Goal: Task Accomplishment & Management: Complete application form

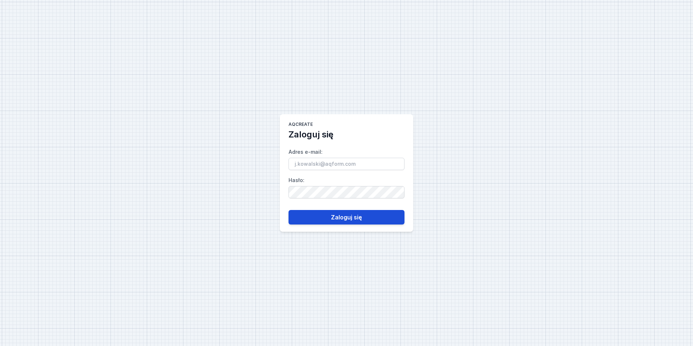
type input "[EMAIL_ADDRESS][PERSON_NAME][DOMAIN_NAME]"
click at [366, 223] on button "Zaloguj się" at bounding box center [346, 217] width 116 height 14
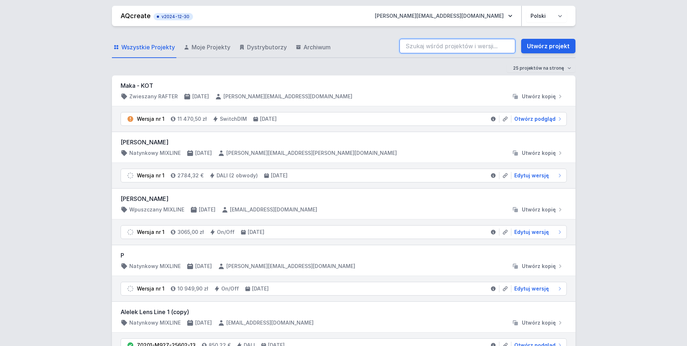
click at [453, 48] on input "search" at bounding box center [458, 46] width 116 height 14
paste input "40288-M930-F3-SW-12"
type input "40288-M930-F3-SW-12"
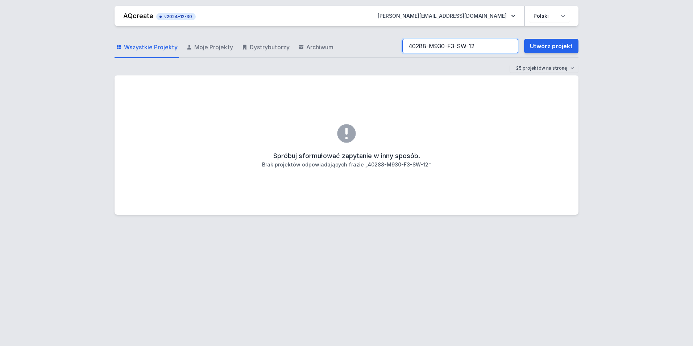
click at [410, 46] on input "40288-M930-F3-SW-12" at bounding box center [460, 46] width 116 height 14
click at [482, 46] on input "40288-M930-F3-SW-12" at bounding box center [460, 46] width 116 height 14
drag, startPoint x: 482, startPoint y: 43, endPoint x: 196, endPoint y: 56, distance: 286.6
click at [196, 56] on div "Wszystkie Projekty Moje Projekty Dystrybutorzy Archiwum 40288-M930-F3-SW-12 Utw…" at bounding box center [347, 46] width 464 height 23
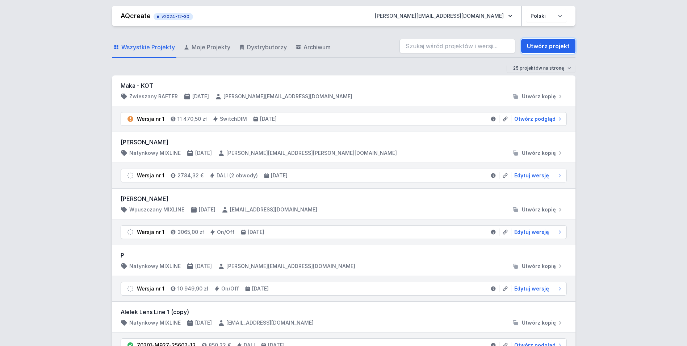
drag, startPoint x: 544, startPoint y: 47, endPoint x: 237, endPoint y: 4, distance: 310.3
click at [544, 47] on link "Utwórz projekt" at bounding box center [548, 46] width 54 height 14
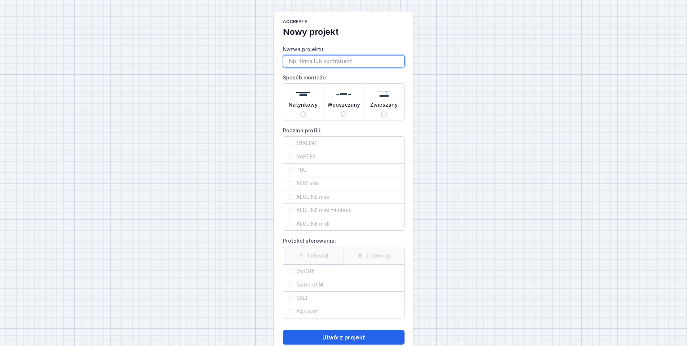
paste input "[PERSON_NAME] <[PERSON_NAME][EMAIL_ADDRESS][DOMAIN_NAME]>"
type input "[PERSON_NAME] <[PERSON_NAME][EMAIL_ADDRESS][DOMAIN_NAME]>"
click at [307, 102] on span "Natynkowy" at bounding box center [303, 106] width 29 height 10
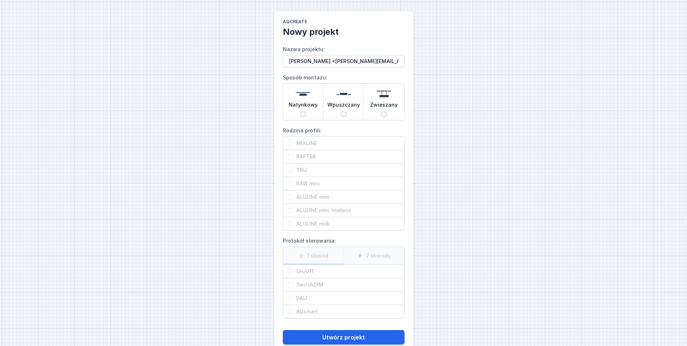
click at [306, 111] on input "Natynkowy" at bounding box center [303, 114] width 6 height 6
radio input "true"
click at [320, 142] on span "MIXLINE" at bounding box center [347, 143] width 107 height 7
click at [294, 142] on input "MIXLINE" at bounding box center [291, 143] width 6 height 6
radio input "true"
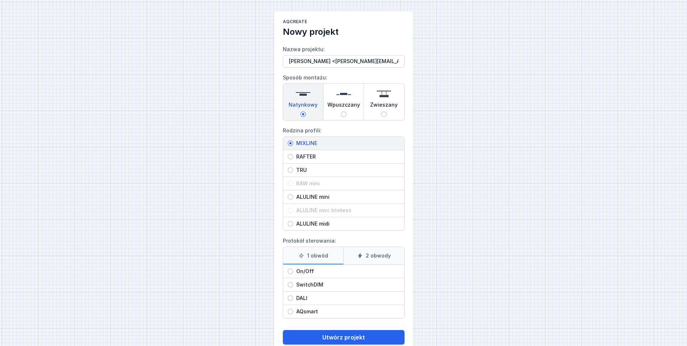
click at [375, 255] on label "2 obwody" at bounding box center [374, 255] width 61 height 17
click at [0, 0] on input "2 obwody" at bounding box center [0, 0] width 0 height 0
click at [314, 269] on span "On/Off" at bounding box center [347, 270] width 107 height 7
click at [294, 269] on input "On/Off" at bounding box center [291, 271] width 6 height 6
radio input "true"
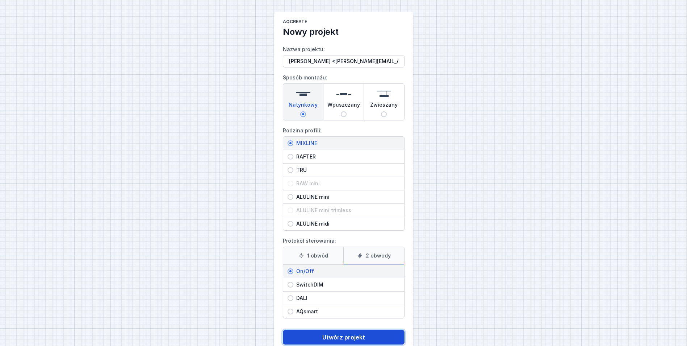
click at [365, 339] on button "Utwórz projekt" at bounding box center [344, 337] width 122 height 14
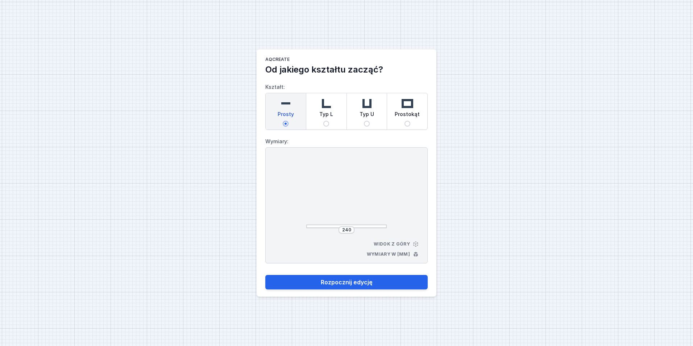
click at [334, 119] on div "Typ L" at bounding box center [326, 111] width 40 height 36
click at [329, 121] on input "Typ L" at bounding box center [326, 124] width 6 height 6
radio input "true"
click at [285, 118] on span "Prosty" at bounding box center [286, 116] width 16 height 10
click at [285, 121] on input "Prosty" at bounding box center [286, 124] width 6 height 6
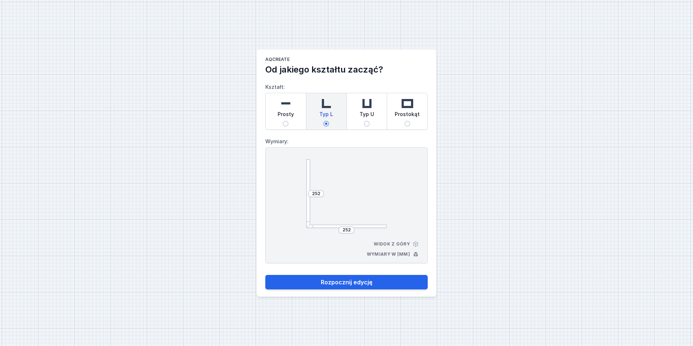
radio input "true"
click at [323, 115] on span "Typ L" at bounding box center [326, 116] width 14 height 10
click at [323, 121] on input "Typ L" at bounding box center [326, 124] width 6 height 6
radio input "true"
click at [323, 115] on span "Typ L" at bounding box center [326, 116] width 14 height 10
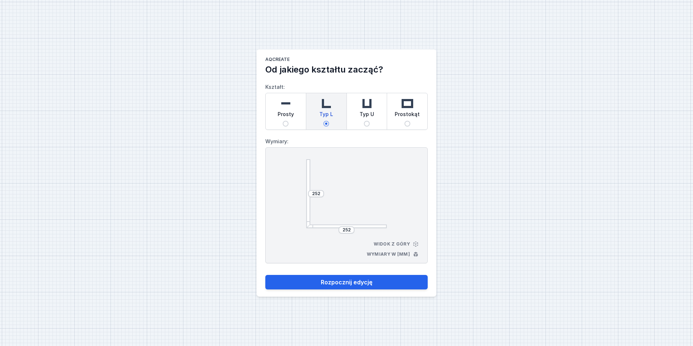
click at [323, 121] on input "Typ L" at bounding box center [326, 124] width 6 height 6
click at [333, 128] on div "Typ L" at bounding box center [326, 111] width 40 height 36
click at [329, 126] on input "Typ L" at bounding box center [326, 124] width 6 height 6
click at [296, 116] on div "Prosty" at bounding box center [286, 111] width 40 height 36
click at [288, 121] on input "Prosty" at bounding box center [286, 124] width 6 height 6
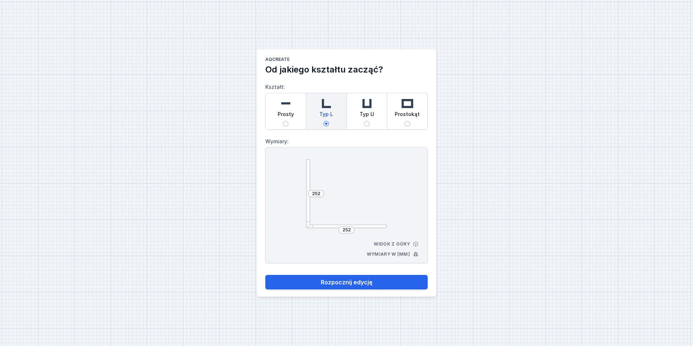
radio input "true"
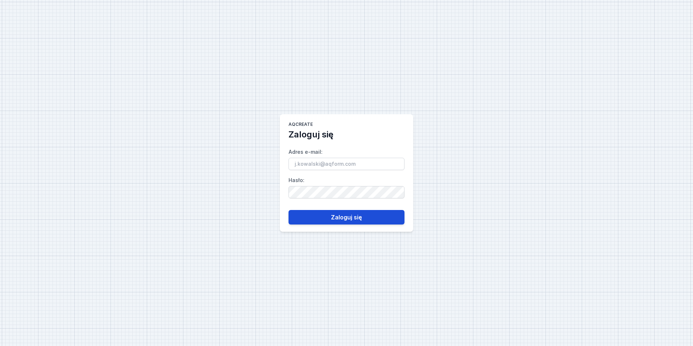
type input "[EMAIL_ADDRESS][PERSON_NAME][DOMAIN_NAME]"
click at [360, 213] on button "Zaloguj się" at bounding box center [346, 217] width 116 height 14
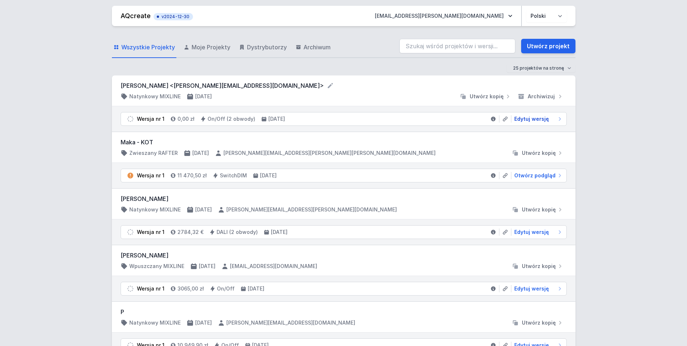
click at [535, 118] on span "Edytuj wersję" at bounding box center [532, 118] width 35 height 7
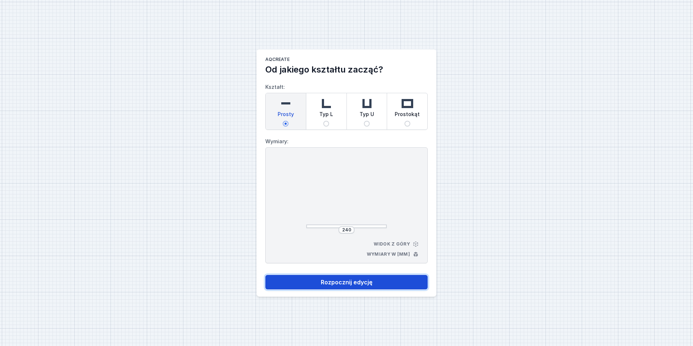
click at [378, 283] on button "Rozpocznij edycję" at bounding box center [346, 282] width 162 height 14
select select "true"
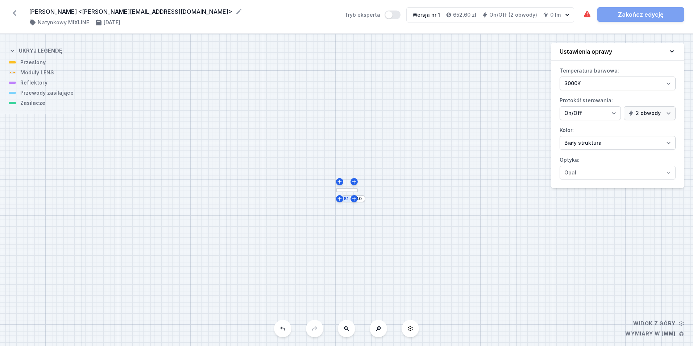
click at [343, 183] on div at bounding box center [339, 181] width 7 height 7
click at [340, 183] on icon at bounding box center [340, 182] width 6 height 6
type input "252"
click at [359, 200] on input "252" at bounding box center [360, 200] width 12 height 6
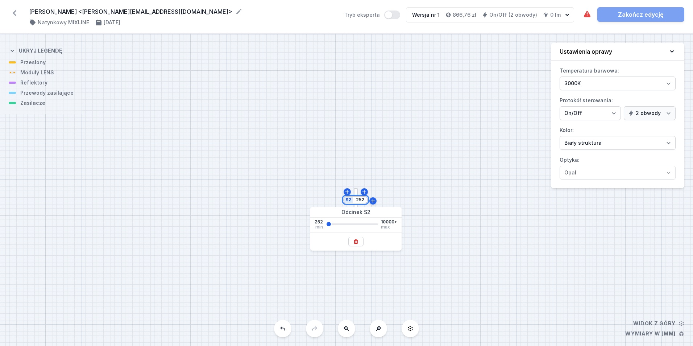
click at [359, 200] on input "252" at bounding box center [360, 200] width 12 height 6
type input "2160"
click at [389, 130] on div "S2 2160 S1 252" at bounding box center [346, 190] width 693 height 312
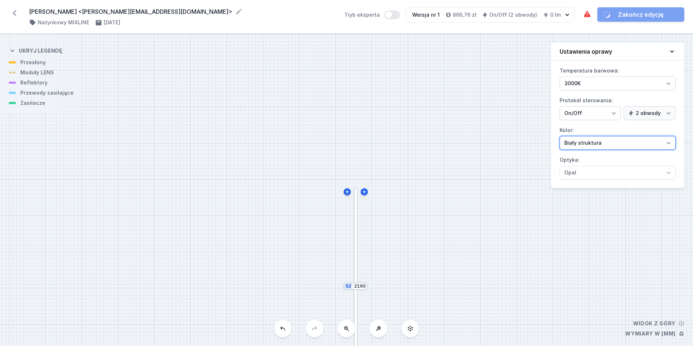
click at [623, 142] on select "Biały struktura Czarny struktura Złoty struktura Miedziany Szary Inny (z palety…" at bounding box center [618, 143] width 116 height 14
select select "2"
click at [560, 136] on select "Biały struktura Czarny struktura Złoty struktura Miedziany Szary Inny (z palety…" at bounding box center [618, 143] width 116 height 14
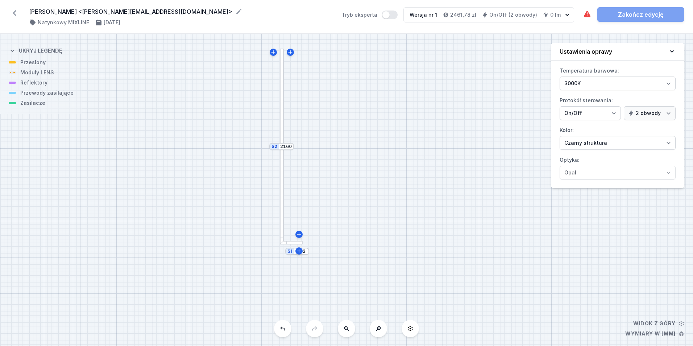
drag, startPoint x: 390, startPoint y: 162, endPoint x: 350, endPoint y: 105, distance: 69.0
click at [350, 105] on div "S2 2160 S1 252" at bounding box center [346, 190] width 693 height 312
click at [305, 250] on input "252" at bounding box center [301, 251] width 12 height 6
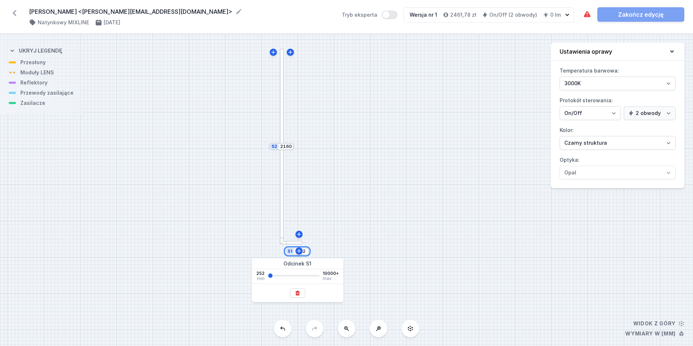
click at [305, 250] on input "252" at bounding box center [301, 251] width 12 height 6
click at [348, 212] on div "S2 2160 S1 250" at bounding box center [346, 190] width 693 height 312
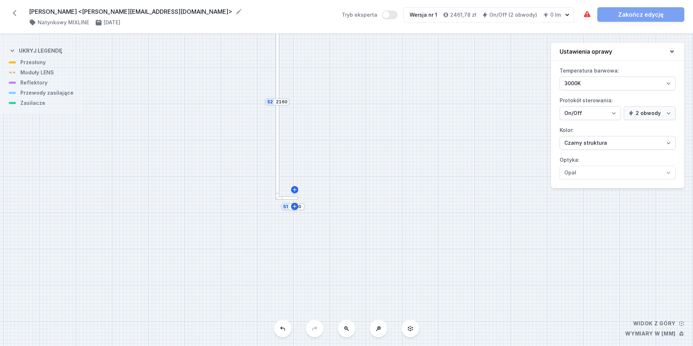
drag, startPoint x: 325, startPoint y: 239, endPoint x: 316, endPoint y: 203, distance: 37.0
click at [325, 194] on div "S2 2160 S1 250" at bounding box center [346, 190] width 693 height 312
click at [379, 331] on button at bounding box center [378, 328] width 17 height 17
drag, startPoint x: 361, startPoint y: 262, endPoint x: 400, endPoint y: 302, distance: 55.6
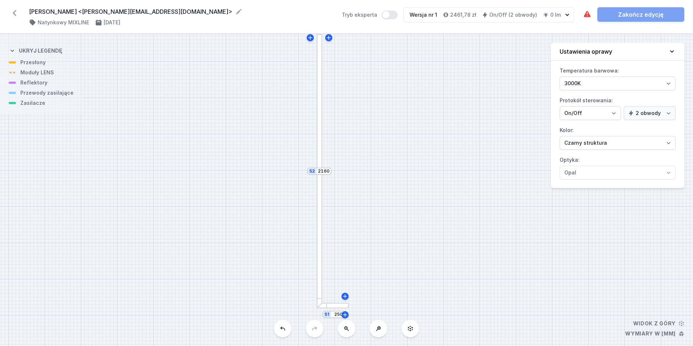
click at [400, 302] on div "S2 2160 S1 250" at bounding box center [346, 190] width 693 height 312
click at [331, 304] on div at bounding box center [333, 305] width 32 height 5
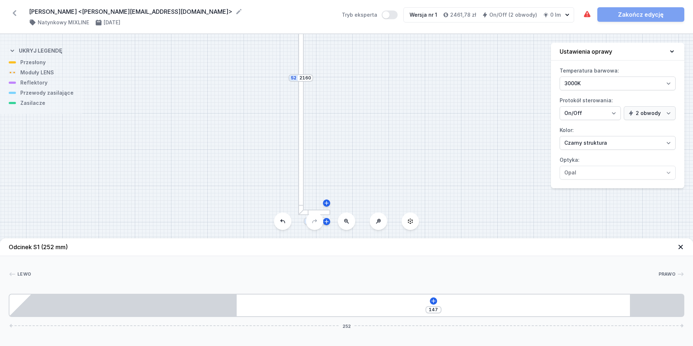
drag, startPoint x: 396, startPoint y: 155, endPoint x: 377, endPoint y: 65, distance: 91.6
click at [380, 71] on div "S2 2160 S1 250" at bounding box center [346, 190] width 693 height 312
drag, startPoint x: 390, startPoint y: 165, endPoint x: 377, endPoint y: 153, distance: 17.9
click at [381, 152] on div "S2 2160 S1 250" at bounding box center [346, 190] width 693 height 312
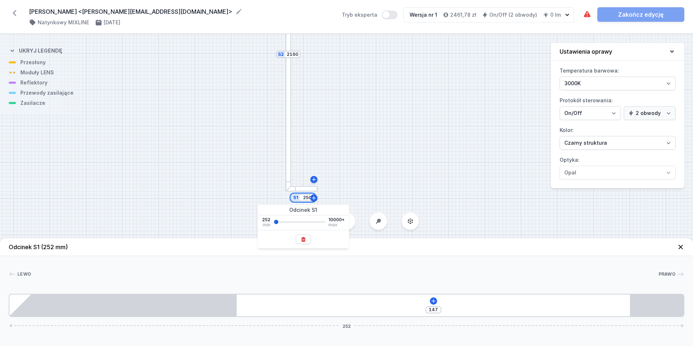
drag, startPoint x: 304, startPoint y: 197, endPoint x: 299, endPoint y: 196, distance: 5.1
click at [299, 196] on div "S1 250" at bounding box center [303, 197] width 24 height 7
type input "350"
type input "245"
click at [367, 129] on div "S2 2160 S1 350" at bounding box center [346, 190] width 693 height 312
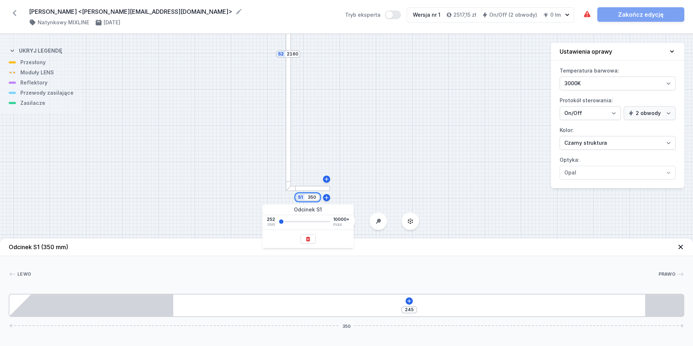
drag, startPoint x: 315, startPoint y: 198, endPoint x: 311, endPoint y: 198, distance: 4.7
click at [311, 198] on input "350" at bounding box center [312, 197] width 12 height 6
type input "360"
click at [334, 134] on div "S2 2160 S1 360" at bounding box center [346, 190] width 693 height 312
click at [406, 301] on icon at bounding box center [407, 301] width 6 height 6
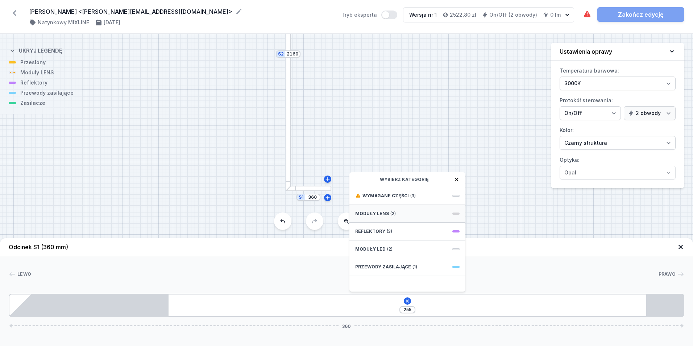
click at [405, 213] on div "Moduły LENS (2)" at bounding box center [407, 214] width 116 height 18
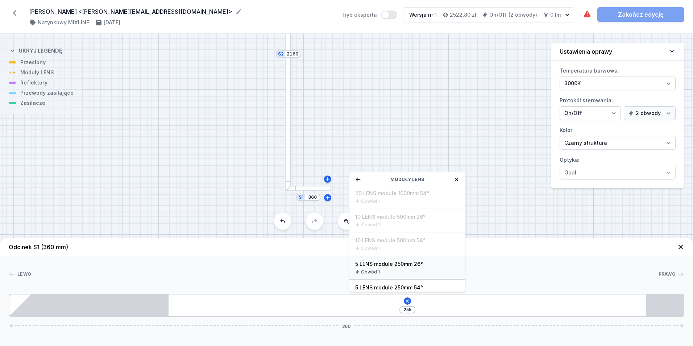
scroll to position [84, 0]
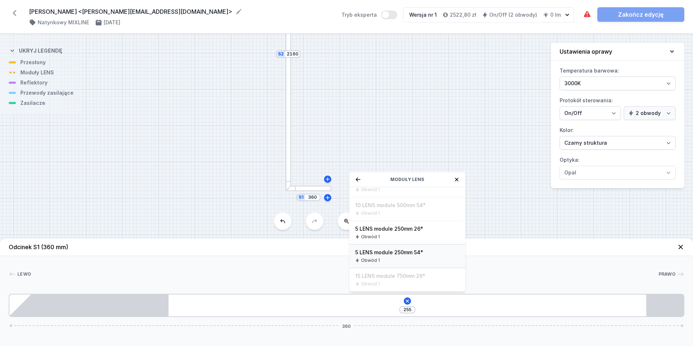
click at [431, 255] on span "5 LENS module 250mm 54°" at bounding box center [407, 252] width 104 height 7
type input "5"
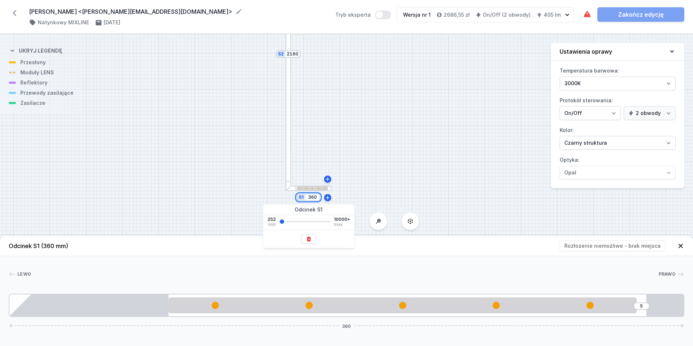
drag, startPoint x: 309, startPoint y: 198, endPoint x: 323, endPoint y: 198, distance: 13.4
click at [323, 198] on div "S2 2160 S1 360" at bounding box center [346, 190] width 693 height 312
drag, startPoint x: 316, startPoint y: 199, endPoint x: 311, endPoint y: 197, distance: 6.1
click at [311, 197] on input "360" at bounding box center [313, 197] width 12 height 6
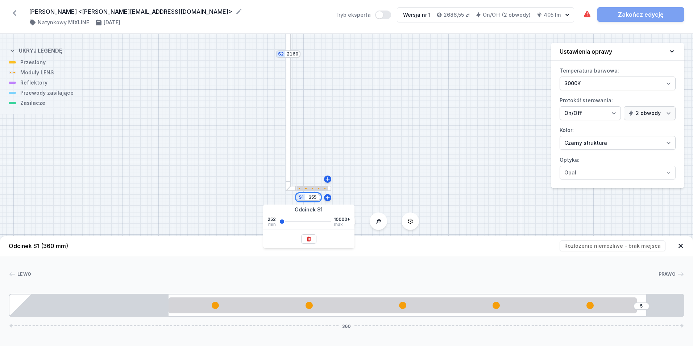
type input "355"
click at [363, 127] on div "S2 2160 S1 355" at bounding box center [346, 190] width 693 height 312
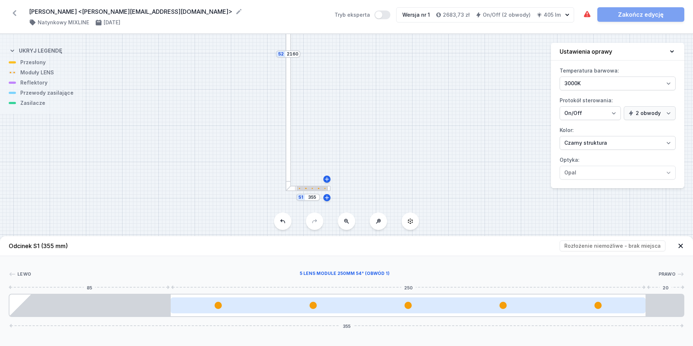
drag, startPoint x: 320, startPoint y: 308, endPoint x: 367, endPoint y: 303, distance: 48.1
click at [375, 309] on div at bounding box center [408, 305] width 475 height 16
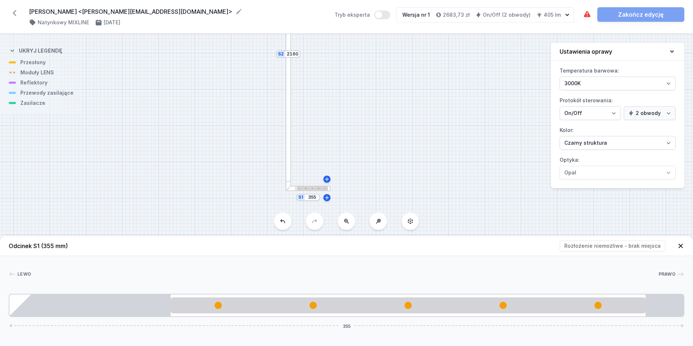
click at [354, 64] on div "S2 2160 S1 355" at bounding box center [346, 190] width 693 height 312
drag, startPoint x: 359, startPoint y: 111, endPoint x: 370, endPoint y: 99, distance: 15.7
click at [370, 99] on div "S2 2160 S1 355" at bounding box center [346, 190] width 693 height 312
click at [347, 224] on icon at bounding box center [347, 221] width 6 height 6
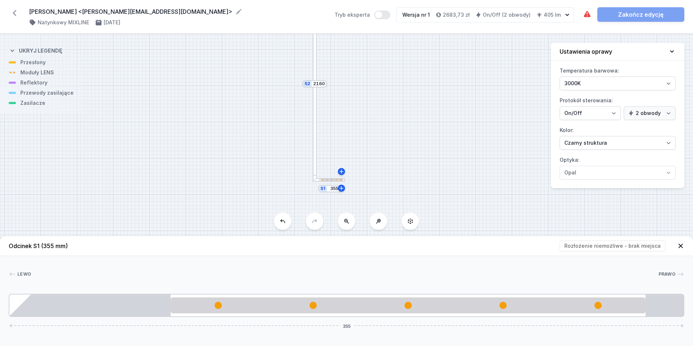
drag, startPoint x: 376, startPoint y: 95, endPoint x: 393, endPoint y: 176, distance: 82.6
click at [393, 176] on div "S2 2160 S1 355" at bounding box center [346, 190] width 693 height 312
click at [350, 226] on button at bounding box center [346, 220] width 17 height 17
drag, startPoint x: 396, startPoint y: 97, endPoint x: 408, endPoint y: 151, distance: 55.0
click at [412, 151] on div "S2 2160 S1 355" at bounding box center [346, 190] width 693 height 312
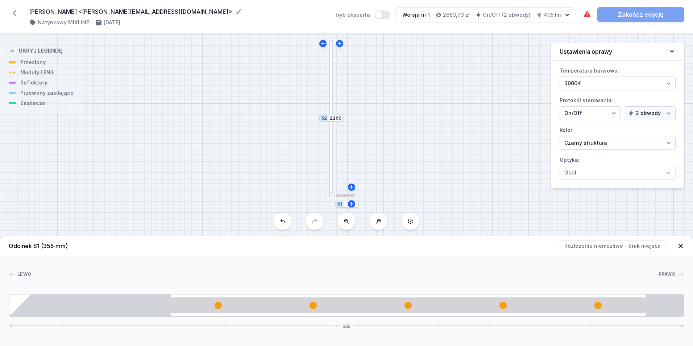
click at [332, 159] on div at bounding box center [331, 118] width 4 height 157
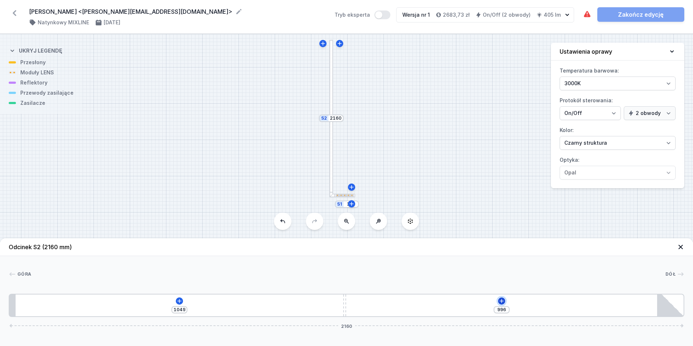
click at [499, 301] on icon at bounding box center [502, 301] width 6 height 6
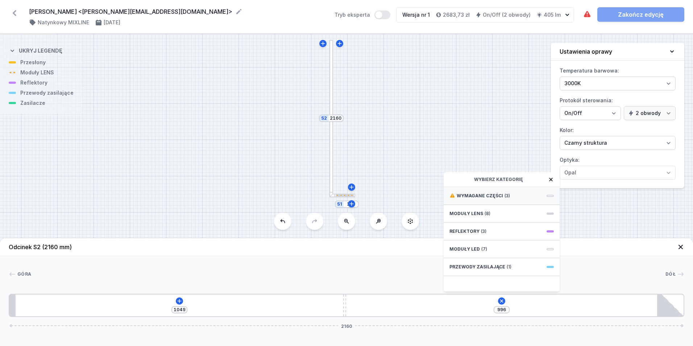
click at [499, 196] on span "Wymagane części" at bounding box center [480, 196] width 46 height 6
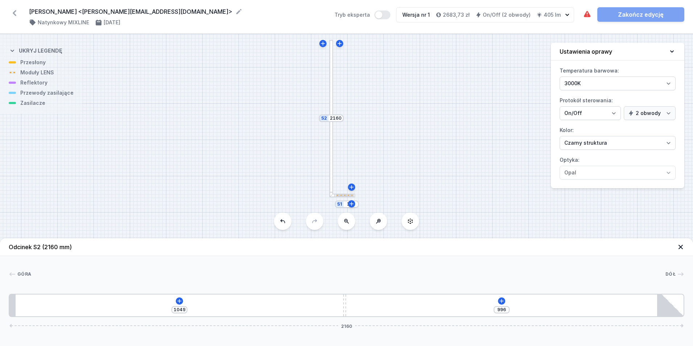
click at [496, 301] on div "[PHONE_NUMBER]" at bounding box center [346, 305] width 675 height 23
click at [502, 300] on icon at bounding box center [501, 301] width 4 height 4
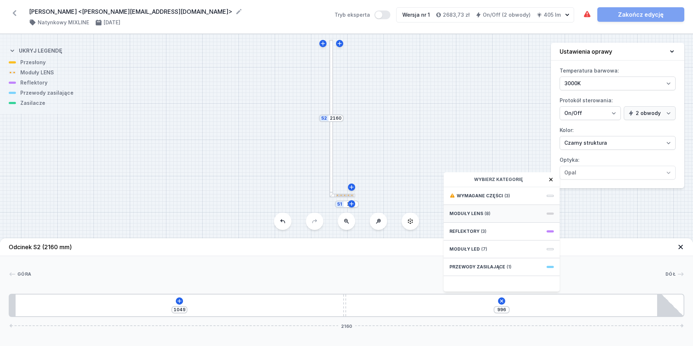
click at [496, 213] on div "Moduły LENS (8)" at bounding box center [502, 214] width 116 height 18
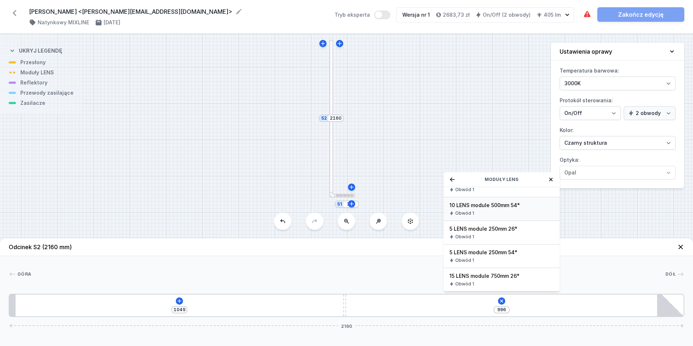
click at [519, 204] on span "10 LENS module 500mm 54°" at bounding box center [501, 204] width 104 height 7
type input "501"
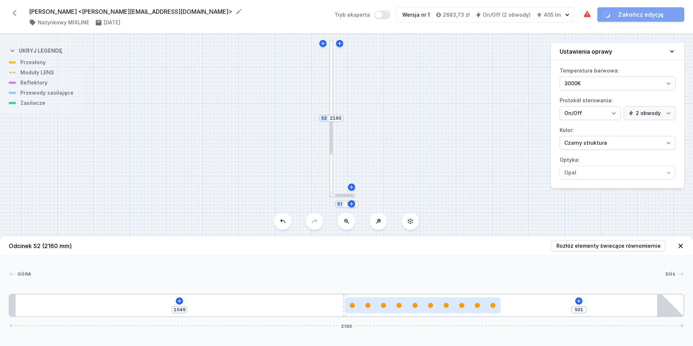
click at [471, 310] on div at bounding box center [423, 305] width 156 height 16
select select "2668"
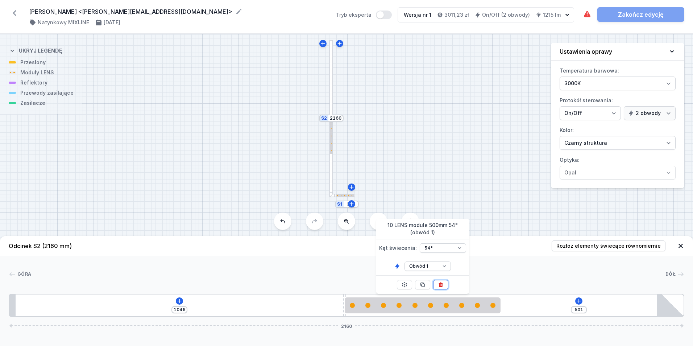
click at [445, 281] on button at bounding box center [440, 284] width 15 height 9
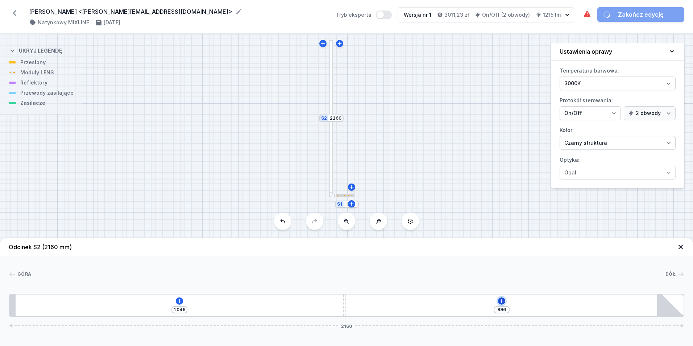
click at [500, 301] on icon at bounding box center [502, 301] width 6 height 6
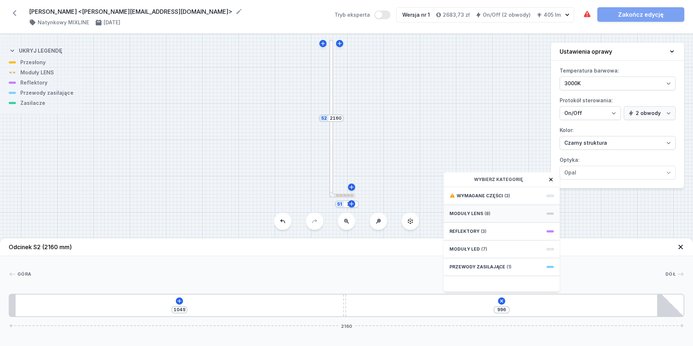
click at [495, 213] on div "Moduły LENS (8)" at bounding box center [502, 214] width 116 height 18
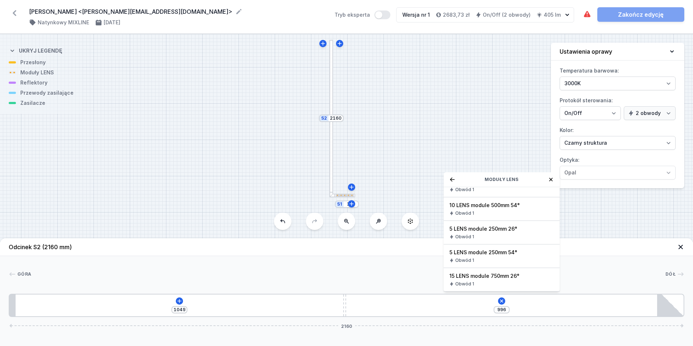
click at [516, 260] on div "Obwód 1" at bounding box center [501, 260] width 104 height 6
type input "751"
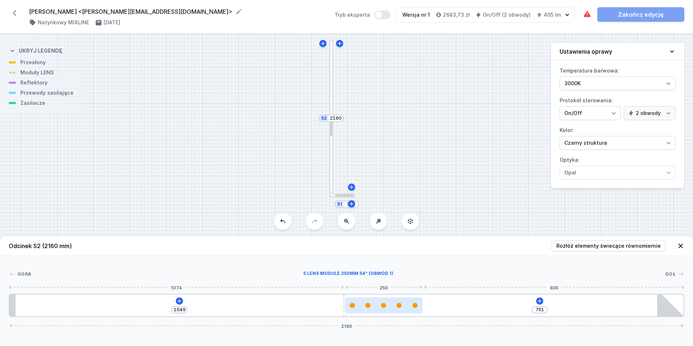
click at [390, 308] on div at bounding box center [384, 305] width 78 height 16
select select "1516"
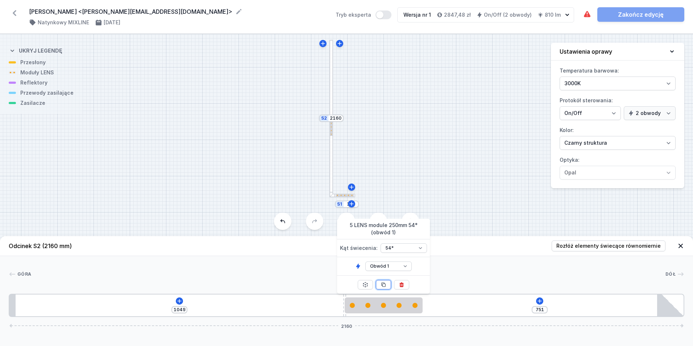
click at [387, 285] on button at bounding box center [383, 284] width 15 height 9
type input "501"
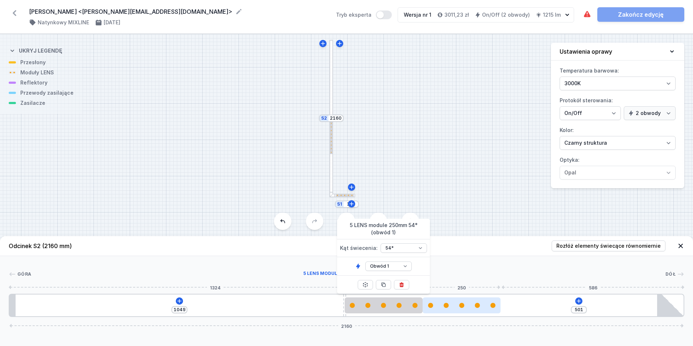
click at [487, 304] on div at bounding box center [462, 305] width 78 height 5
select select "1516"
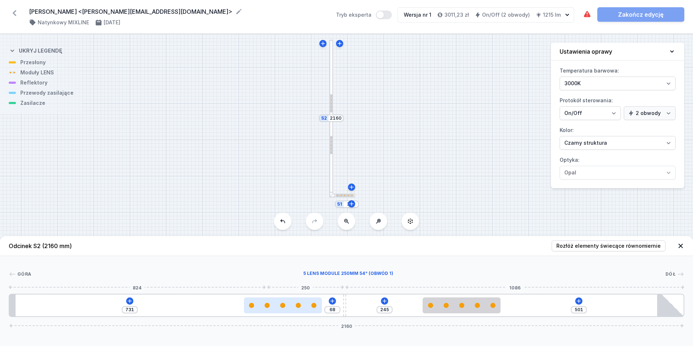
type input "108"
type input "691"
type input "138"
type input "661"
type input "158"
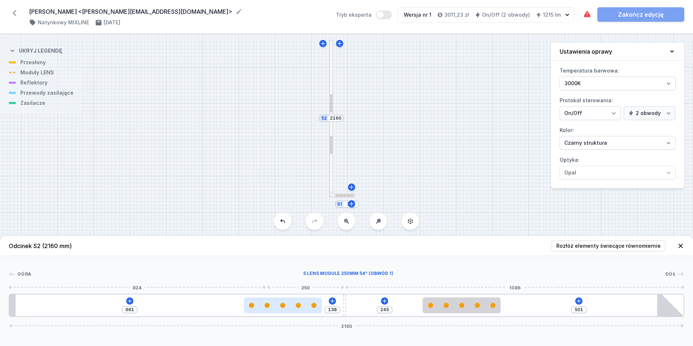
type input "641"
type input "174"
type input "625"
type input "193"
type input "606"
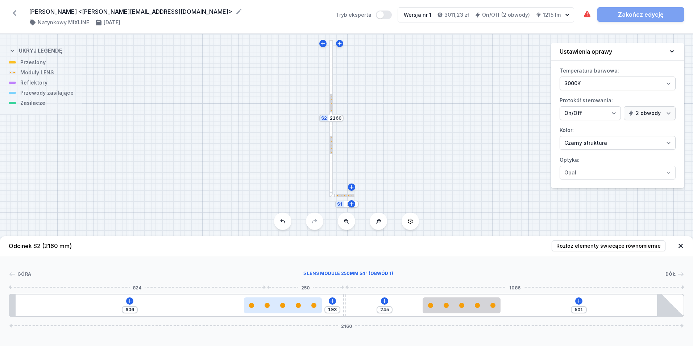
type input "200"
type input "599"
type input "204"
type input "595"
type input "205"
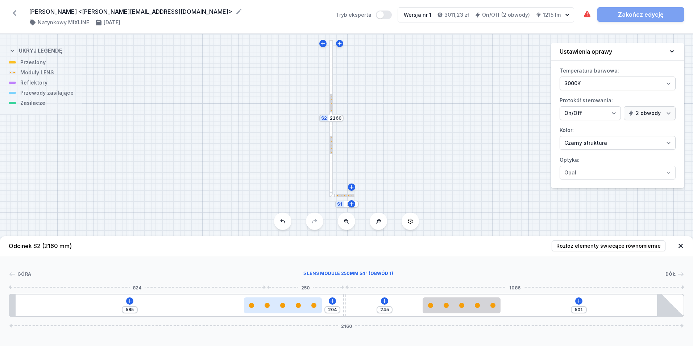
type input "594"
drag, startPoint x: 383, startPoint y: 308, endPoint x: 238, endPoint y: 308, distance: 145.0
click at [244, 308] on div at bounding box center [283, 305] width 78 height 16
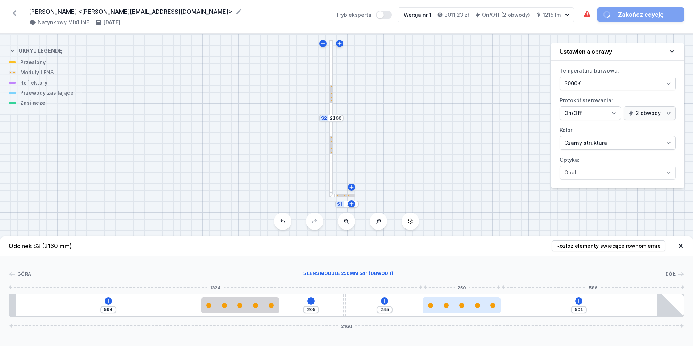
click at [448, 300] on div at bounding box center [462, 305] width 78 height 16
select select "1516"
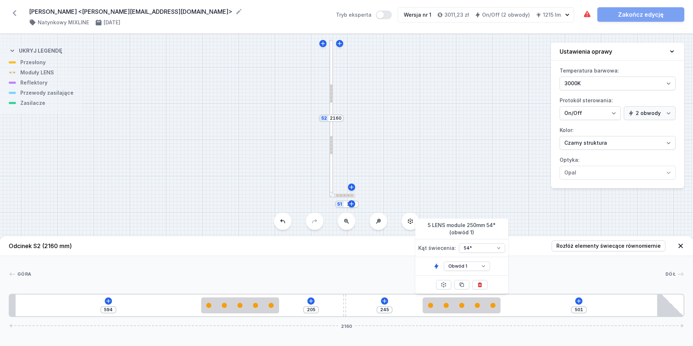
click at [610, 238] on header "Odcinek S2 (2160 mm) Rozłóż elementy świecące równomiernie" at bounding box center [346, 246] width 693 height 20
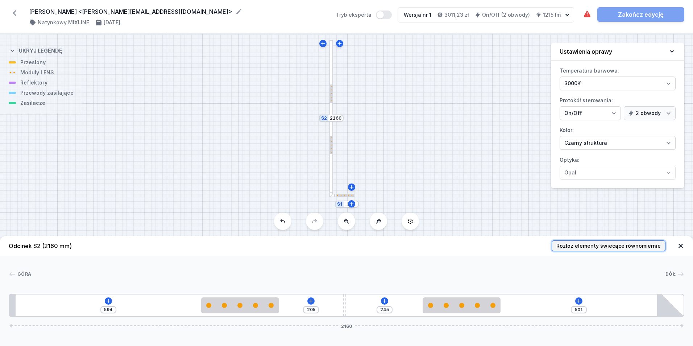
click at [608, 244] on span "Rozłóż elementy świecące równomiernie" at bounding box center [608, 245] width 104 height 7
type input "469"
type input "266"
type input "533"
type input "277"
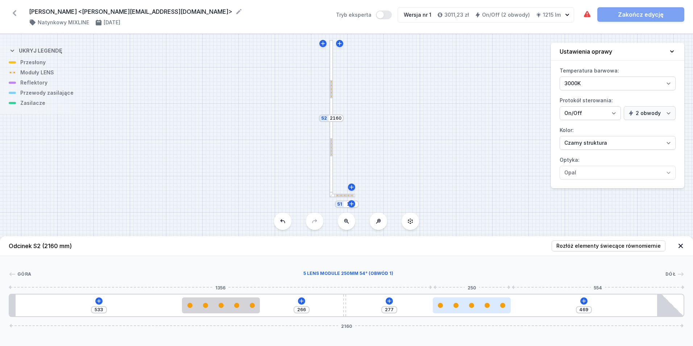
type input "483"
type input "263"
type input "470"
type input "276"
type input "448"
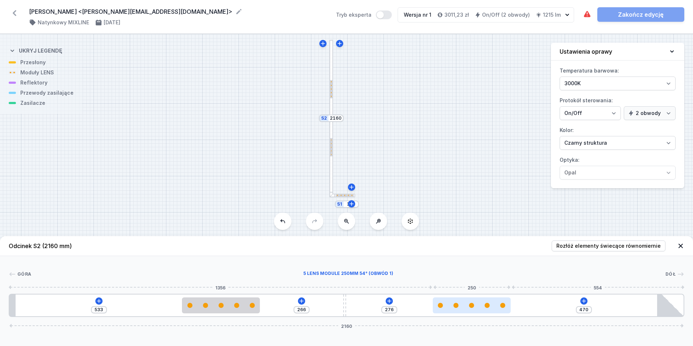
type input "298"
type input "410"
type input "336"
type input "348"
type input "398"
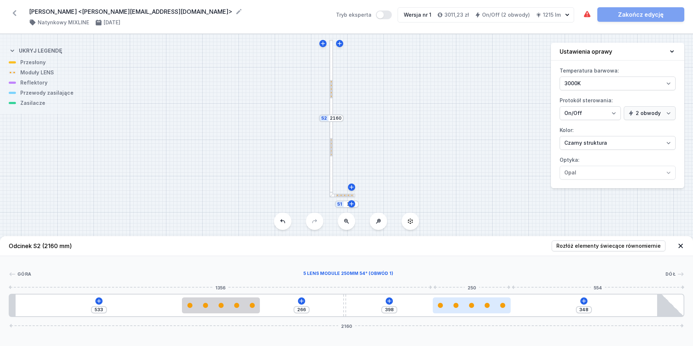
type input "226"
type input "520"
type input "160"
type input "586"
type input "125"
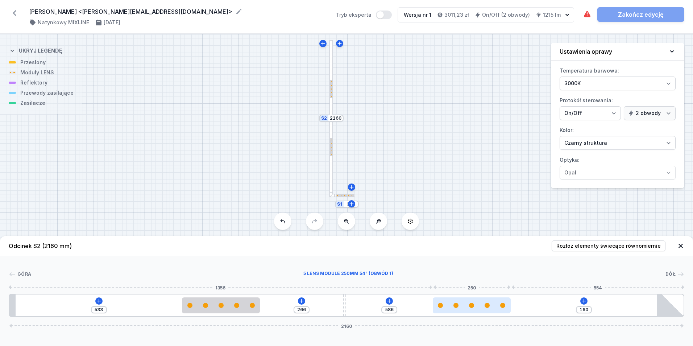
type input "621"
type input "110"
type input "636"
type input "108"
type input "638"
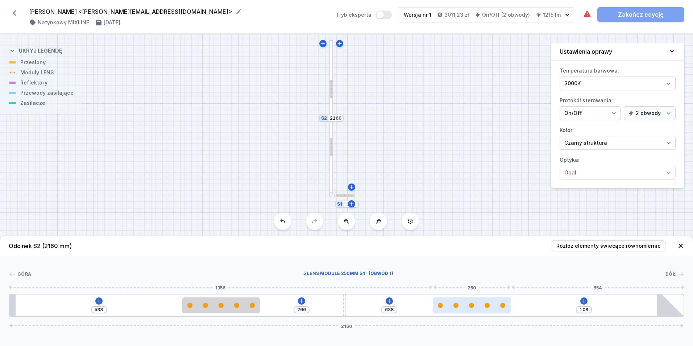
type input "106"
type input "640"
type input "99"
type input "647"
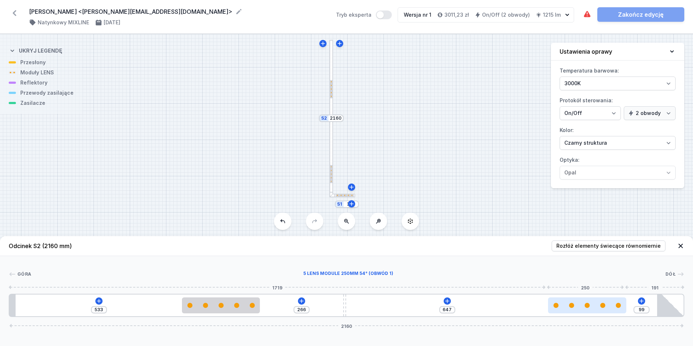
type input "90"
type input "656"
type input "84"
type input "662"
type input "82"
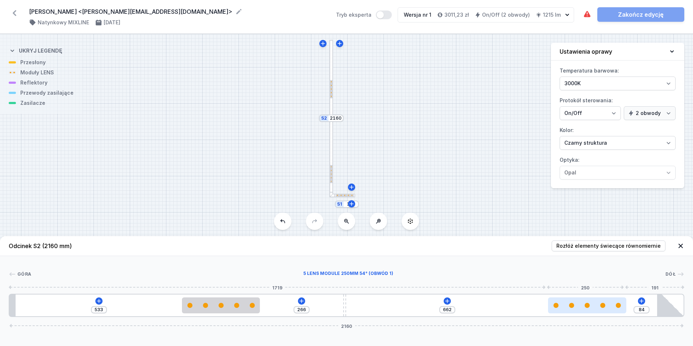
type input "664"
type input "77"
type input "669"
type input "74"
type input "672"
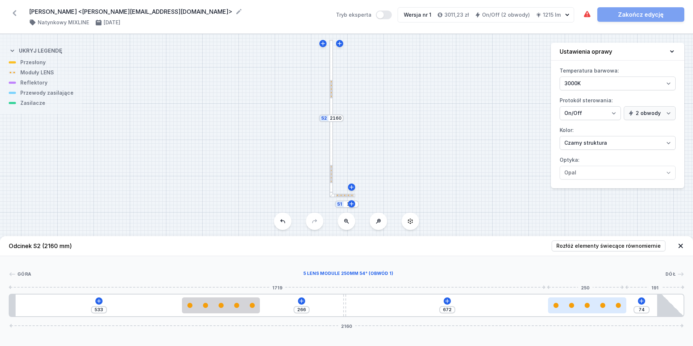
type input "73"
type input "673"
drag, startPoint x: 470, startPoint y: 306, endPoint x: 602, endPoint y: 307, distance: 131.9
click at [602, 307] on div at bounding box center [587, 305] width 78 height 5
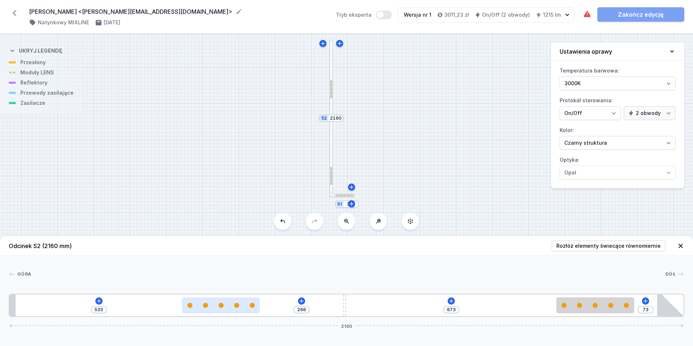
type input "263"
type input "536"
type input "265"
type input "534"
type input "270"
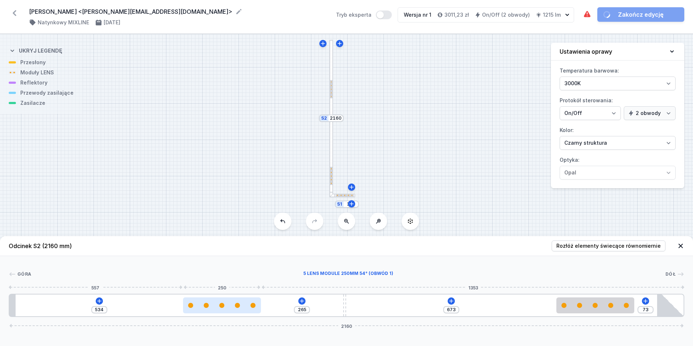
type input "529"
type input "282"
type input "517"
type input "334"
type input "465"
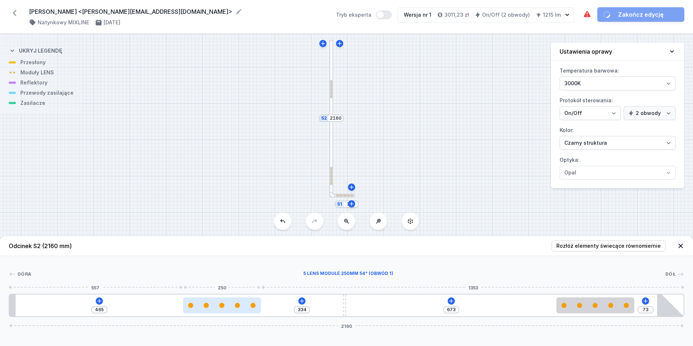
type input "395"
type input "404"
type input "486"
type input "313"
type input "573"
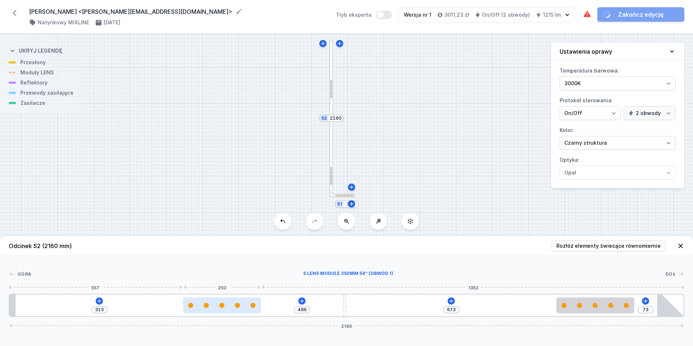
type input "226"
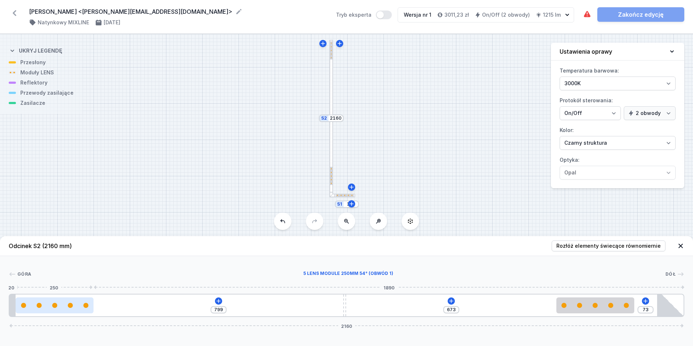
drag, startPoint x: 241, startPoint y: 305, endPoint x: 91, endPoint y: 303, distance: 150.1
click at [76, 303] on div at bounding box center [55, 305] width 78 height 5
type input "789"
type input "683"
type input "775"
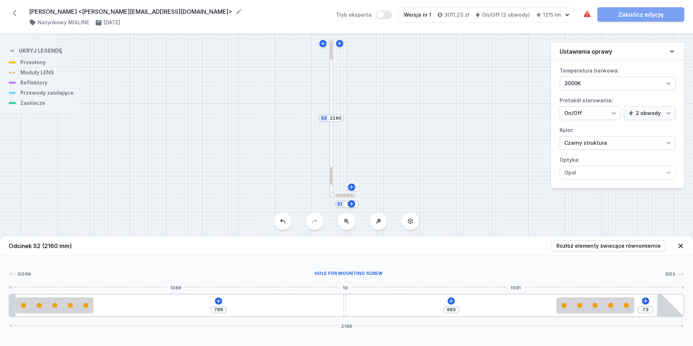
type input "697"
type input "730"
type input "742"
type input "629"
type input "843"
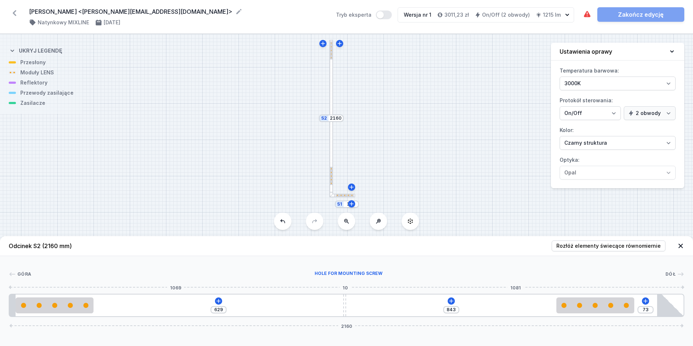
type input "558"
drag, startPoint x: 344, startPoint y: 309, endPoint x: 158, endPoint y: 308, distance: 185.9
click at [158, 308] on div "558 914 73 2160" at bounding box center [346, 305] width 675 height 23
click at [415, 298] on icon at bounding box center [414, 301] width 6 height 6
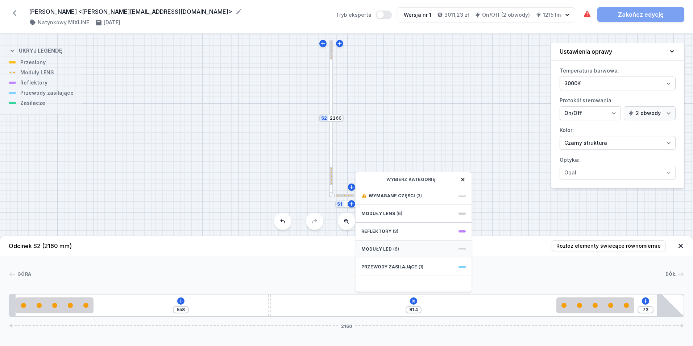
click at [406, 251] on div "Moduły LED (6)" at bounding box center [413, 249] width 116 height 18
click at [423, 224] on div "Obwód 1" at bounding box center [413, 227] width 104 height 6
type input "354"
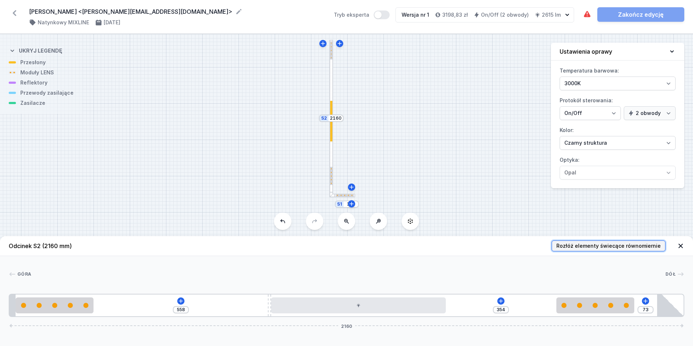
click at [594, 244] on span "Rozłóż elementy świecące równomiernie" at bounding box center [608, 245] width 104 height 7
type input "190"
type input "275"
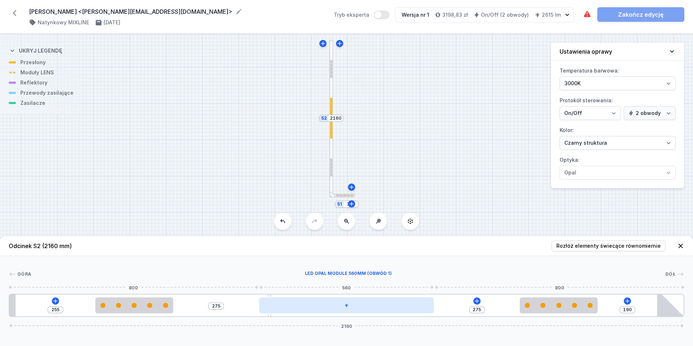
click at [368, 304] on div at bounding box center [346, 305] width 175 height 16
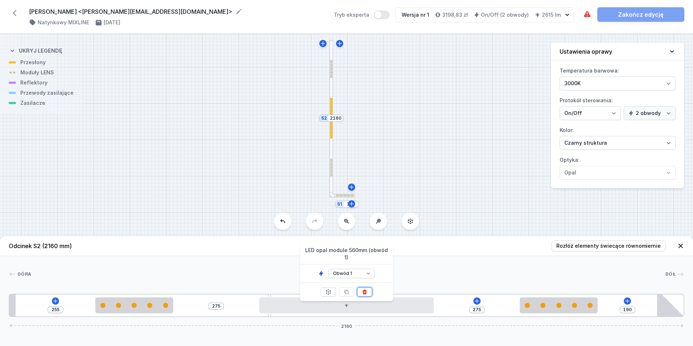
click at [363, 290] on icon at bounding box center [364, 292] width 4 height 5
type input "797"
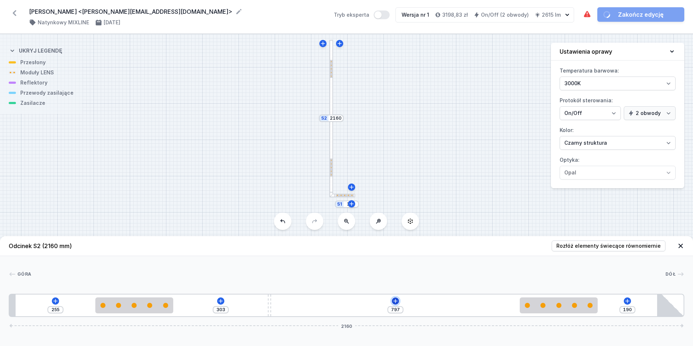
click at [397, 301] on icon at bounding box center [395, 301] width 6 height 6
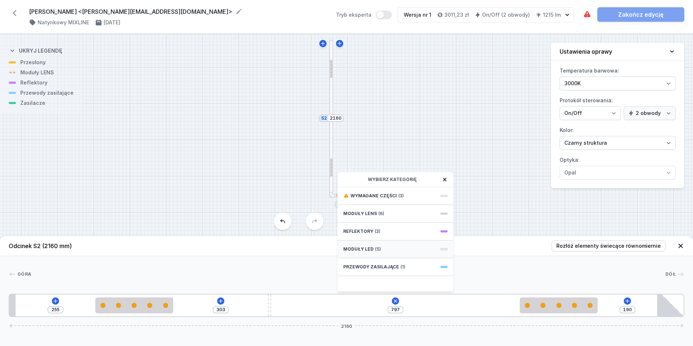
click at [389, 252] on div "Moduły LED (5)" at bounding box center [395, 249] width 116 height 18
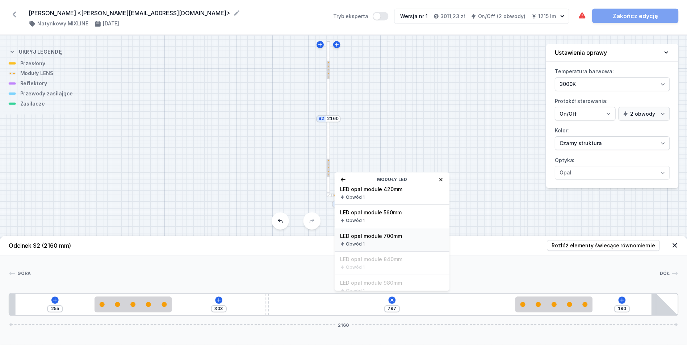
scroll to position [0, 0]
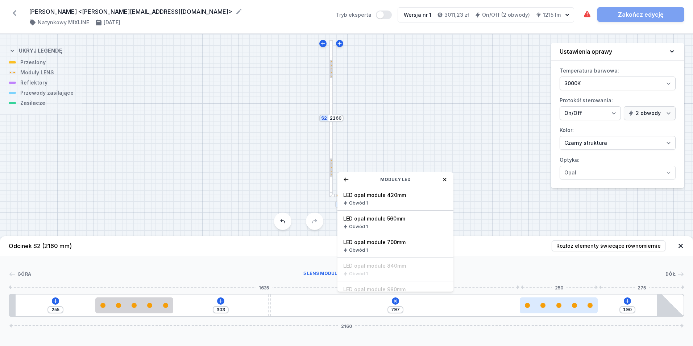
type input "205"
type input "782"
type input "169"
type input "818"
type input "128"
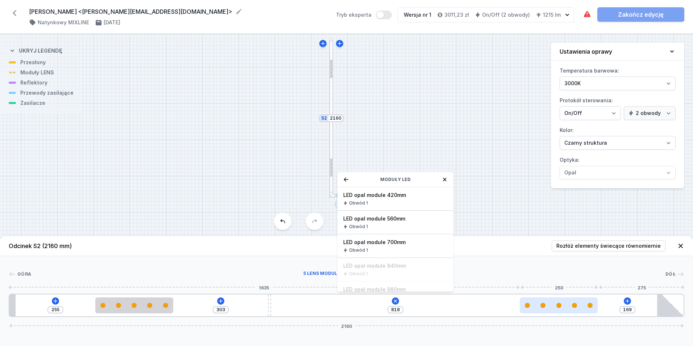
type input "859"
type input "68"
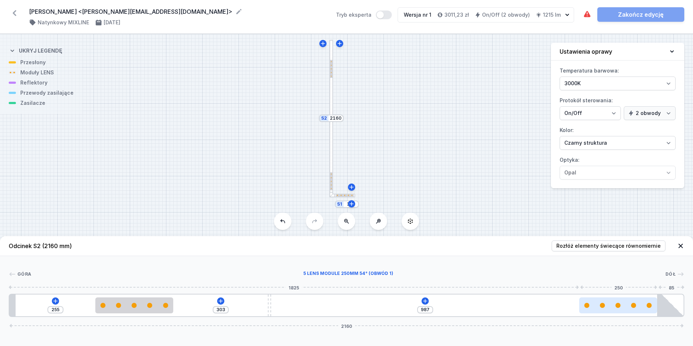
drag, startPoint x: 529, startPoint y: 307, endPoint x: 631, endPoint y: 308, distance: 101.8
click at [631, 308] on div at bounding box center [618, 305] width 78 height 16
click at [424, 303] on icon at bounding box center [425, 301] width 6 height 6
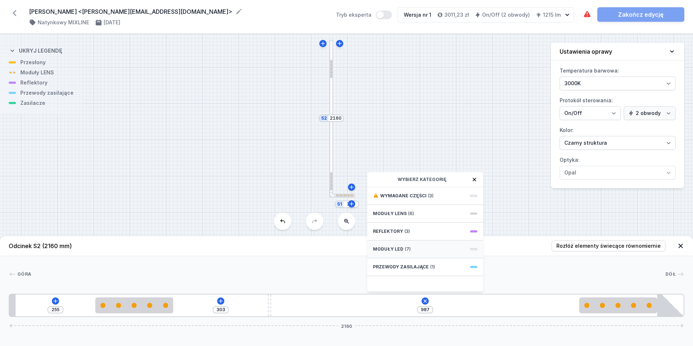
click at [425, 253] on div "Moduły LED (7)" at bounding box center [425, 249] width 116 height 18
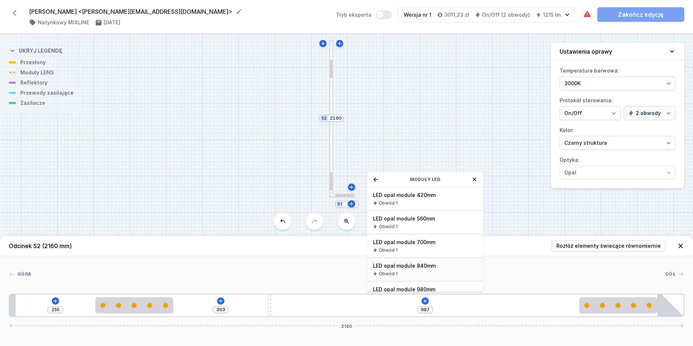
click at [429, 275] on div "Obwód 1" at bounding box center [425, 274] width 104 height 6
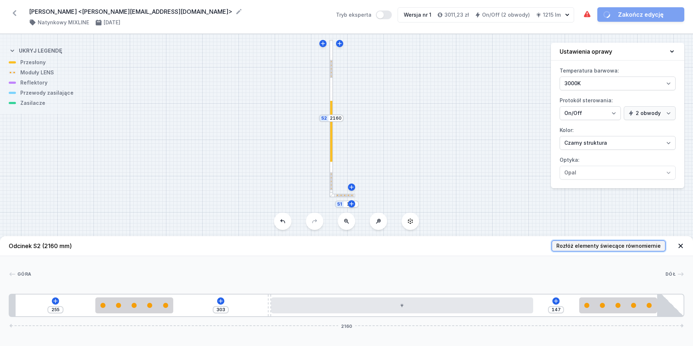
click at [585, 248] on span "Rozłóż elementy świecące równomiernie" at bounding box center [608, 245] width 104 height 7
type input "205"
type input "185"
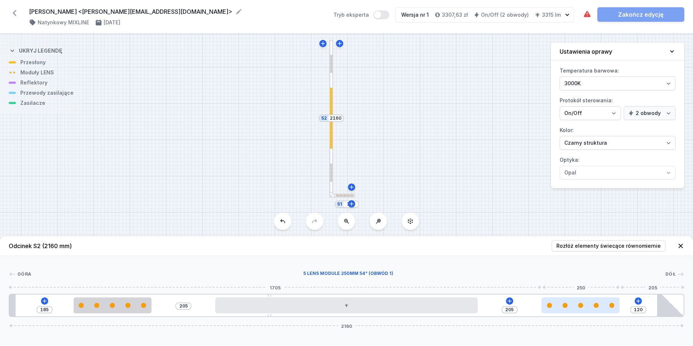
type input "180"
type input "145"
type input "183"
type input "142"
type input "185"
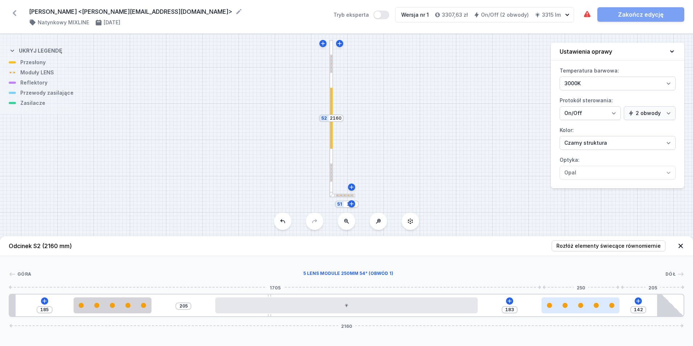
type input "140"
type input "194"
type input "131"
type input "204"
type input "121"
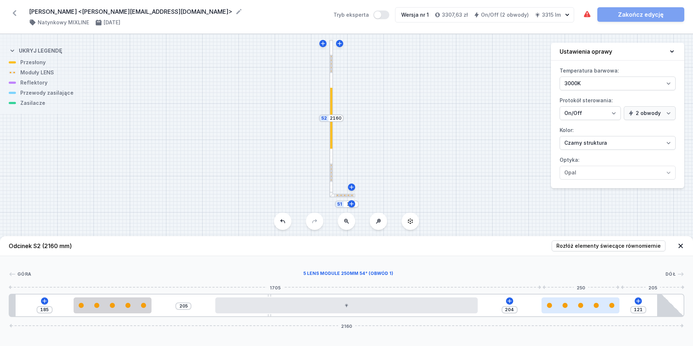
type input "211"
type input "114"
type input "217"
type input "108"
type input "221"
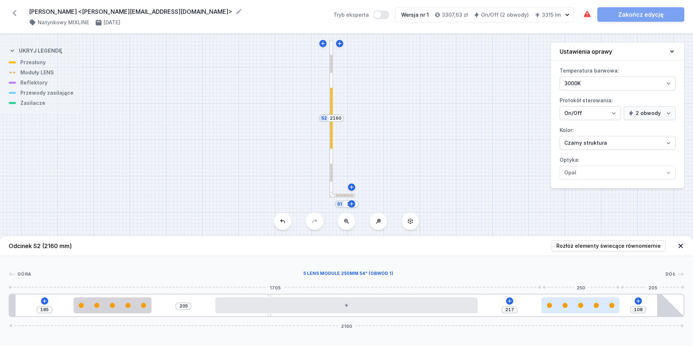
type input "104"
type input "228"
type input "97"
type input "234"
type input "91"
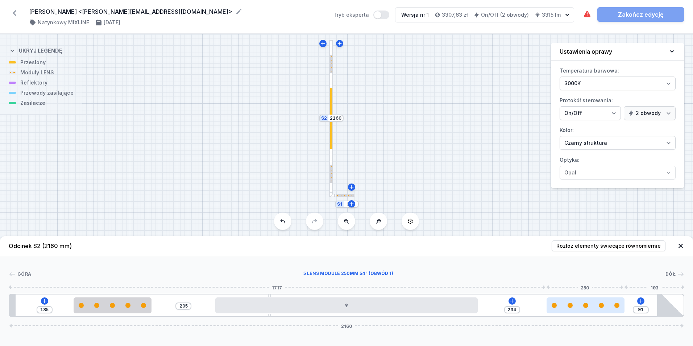
type input "235"
type input "90"
type input "237"
type input "88"
type input "238"
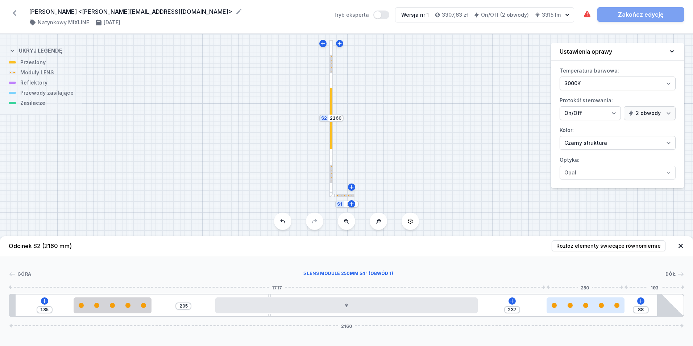
type input "87"
type input "239"
type input "86"
type input "240"
type input "85"
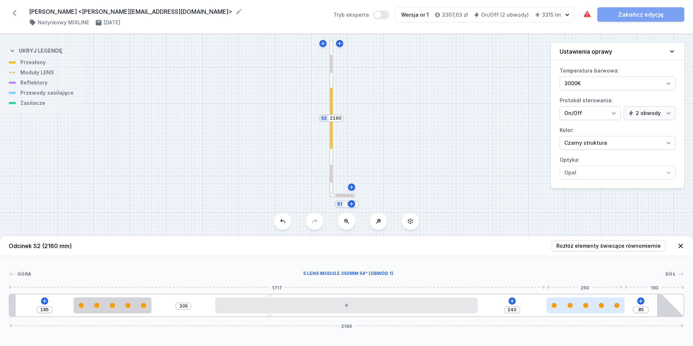
type input "241"
type input "84"
type input "243"
type input "82"
type input "244"
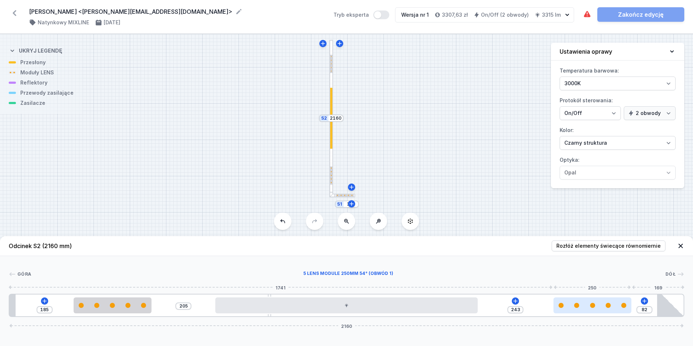
type input "81"
type input "245"
type input "80"
type input "246"
type input "79"
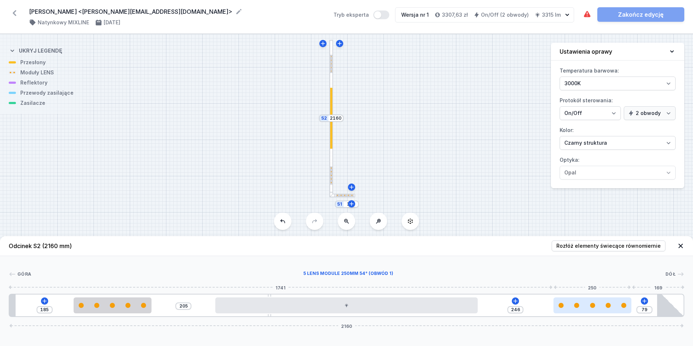
type input "248"
type input "77"
type input "250"
type input "75"
type input "255"
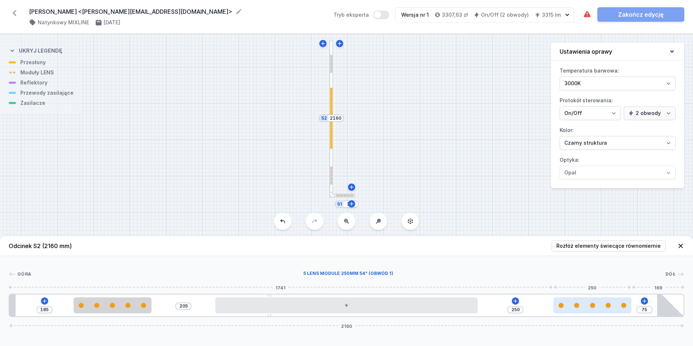
type input "70"
type input "258"
type input "67"
type input "260"
type input "65"
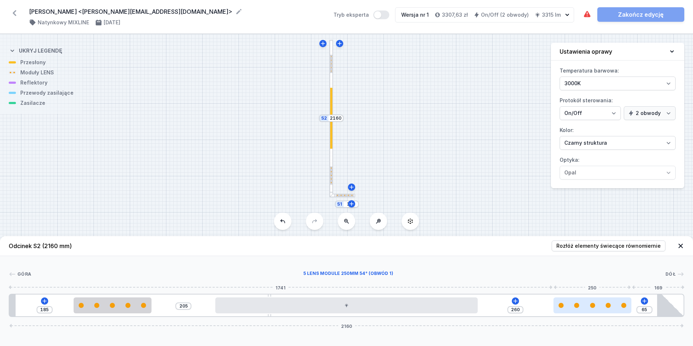
type input "262"
type input "63"
type input "269"
type input "56"
type input "272"
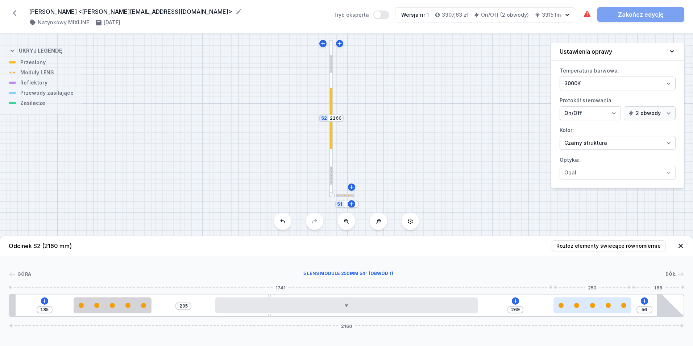
type input "53"
type input "277"
type input "48"
type input "278"
type input "47"
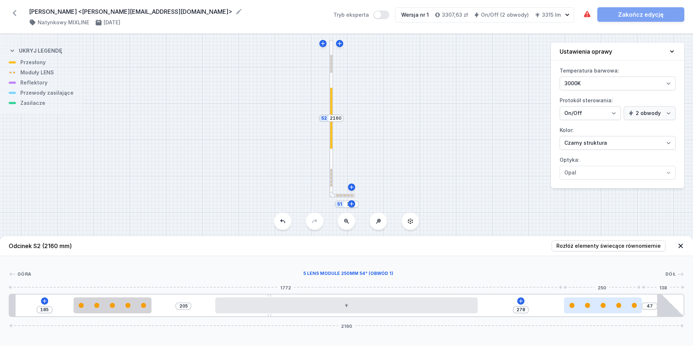
type input "280"
type input "45"
type input "281"
type input "44"
type input "283"
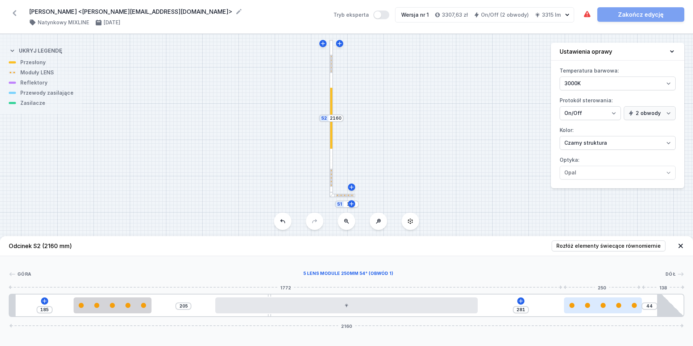
type input "42"
type input "286"
type input "39"
type input "287"
type input "38"
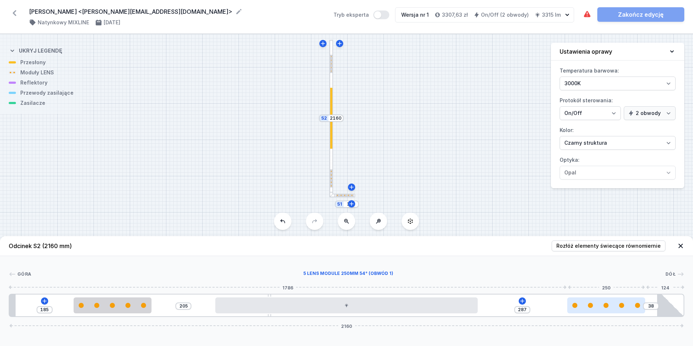
type input "288"
type input "37"
type input "289"
type input "36"
type input "325"
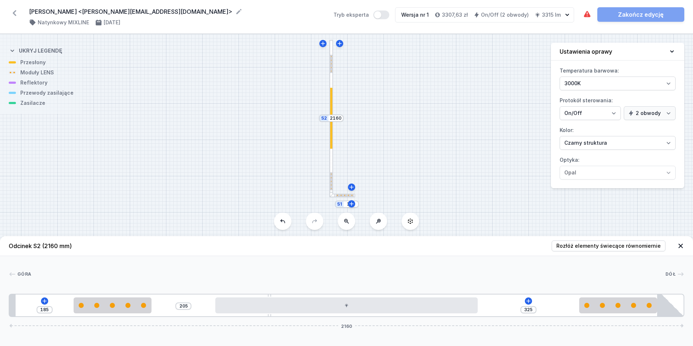
drag, startPoint x: 581, startPoint y: 307, endPoint x: 622, endPoint y: 313, distance: 41.4
click at [622, 313] on div "185 205 325 2160" at bounding box center [346, 305] width 675 height 23
type input "197"
type input "193"
type input "179"
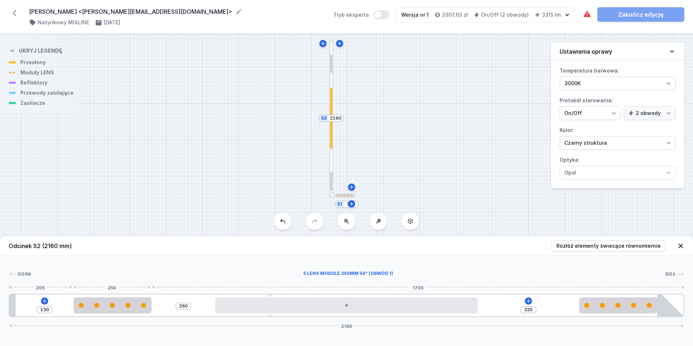
type input "390"
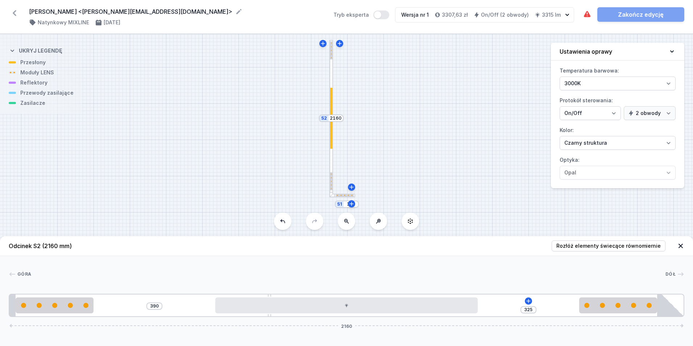
drag, startPoint x: 116, startPoint y: 308, endPoint x: -1, endPoint y: 313, distance: 117.9
click at [0, 313] on html "[PERSON_NAME] <[PERSON_NAME][EMAIL_ADDRESS][DOMAIN_NAME]> ( 11414 /v 1 ) Natynk…" at bounding box center [346, 173] width 693 height 346
click at [527, 299] on icon at bounding box center [528, 301] width 6 height 6
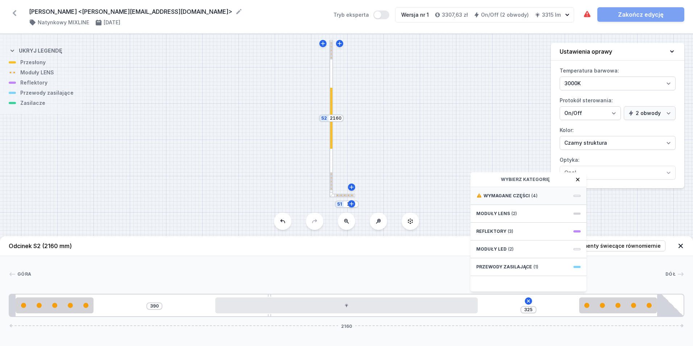
click at [541, 197] on div "Wymagane części (4)" at bounding box center [528, 196] width 116 height 18
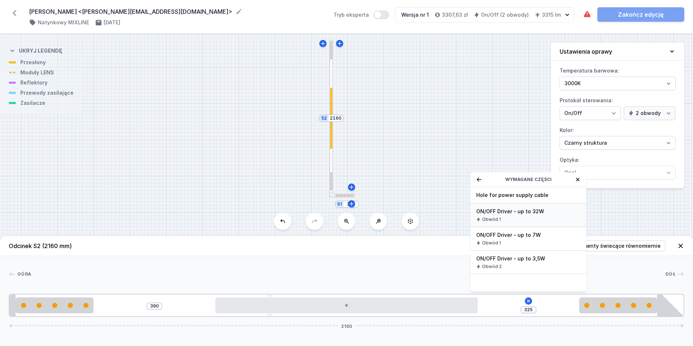
click at [542, 217] on div "Obwód 1" at bounding box center [528, 219] width 104 height 6
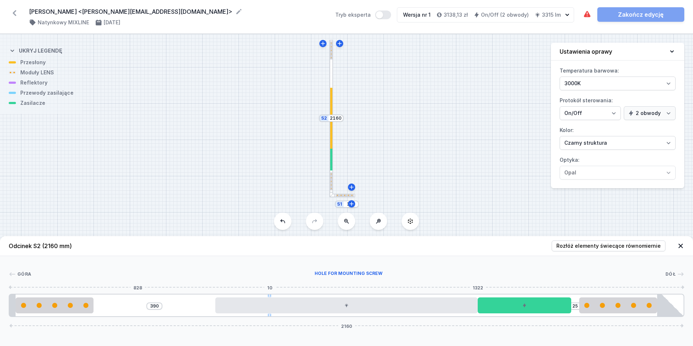
click at [269, 313] on div at bounding box center [269, 305] width 3 height 22
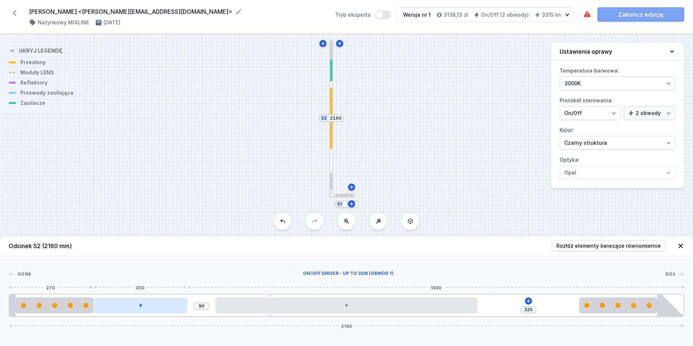
drag, startPoint x: 527, startPoint y: 310, endPoint x: 151, endPoint y: 310, distance: 375.4
click at [139, 312] on div at bounding box center [140, 305] width 93 height 16
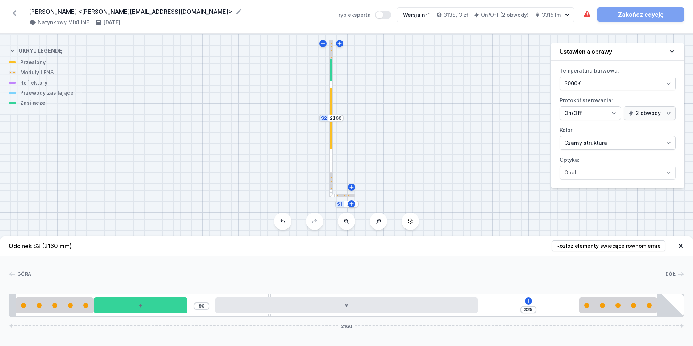
drag, startPoint x: 269, startPoint y: 315, endPoint x: 247, endPoint y: 318, distance: 22.7
click at [247, 318] on div "Odcinek S2 (2160 mm) Rozłóż elementy świecące równomiernie Góra Dół 1 2 1 3 1 4…" at bounding box center [346, 291] width 693 height 110
click at [527, 303] on icon at bounding box center [528, 301] width 6 height 6
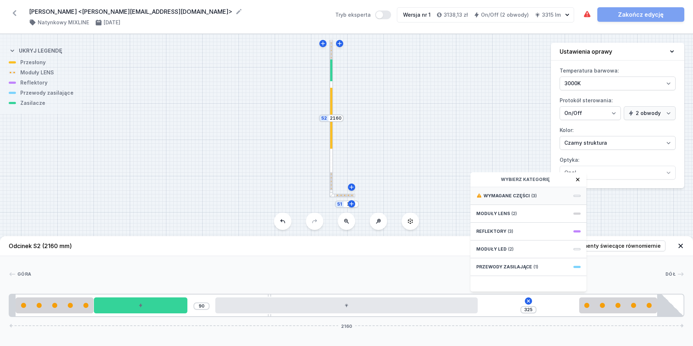
click at [545, 197] on div "Wymagane części (3)" at bounding box center [528, 196] width 116 height 18
click at [546, 236] on span "ON/OFF Driver - up to 3,5W" at bounding box center [528, 234] width 104 height 7
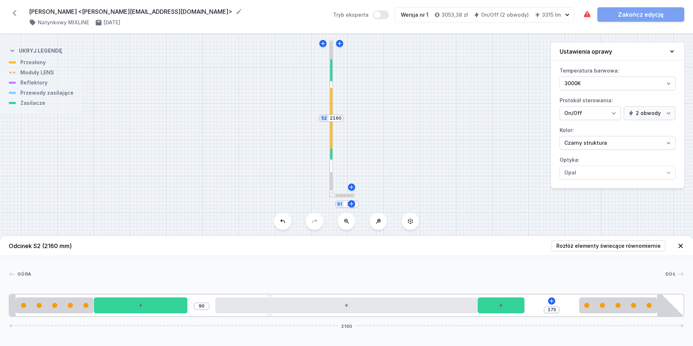
click at [543, 308] on div "90 175 2160" at bounding box center [346, 305] width 675 height 23
click at [551, 301] on icon at bounding box center [552, 301] width 6 height 6
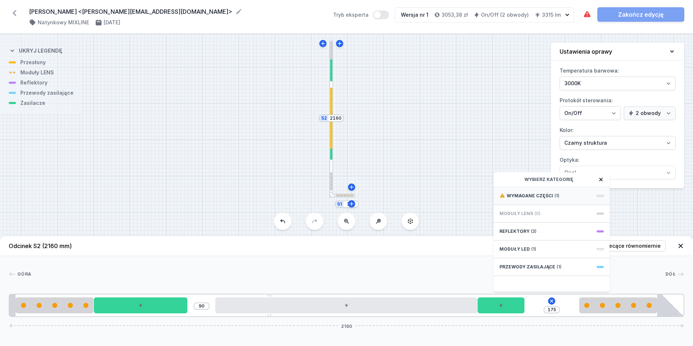
click at [561, 199] on div "Wymagane części (1)" at bounding box center [552, 196] width 116 height 18
click at [561, 198] on span "Hole for power supply cable" at bounding box center [551, 194] width 104 height 7
type input "105"
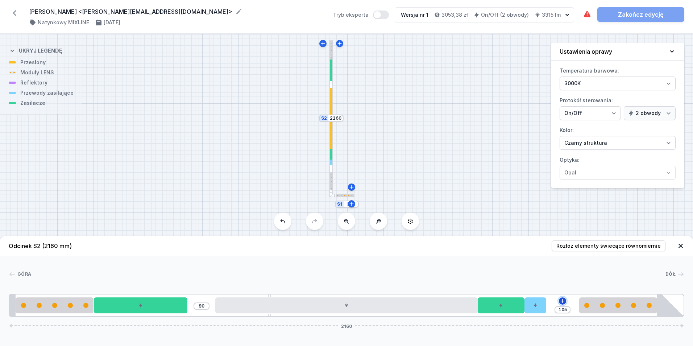
click at [562, 301] on icon at bounding box center [563, 301] width 6 height 6
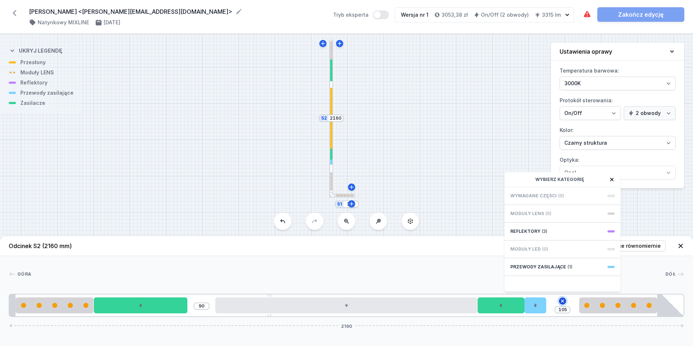
click at [561, 301] on icon at bounding box center [562, 301] width 8 height 8
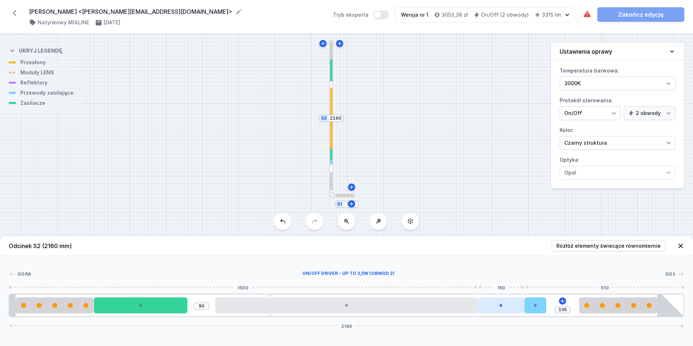
click at [491, 308] on div at bounding box center [501, 305] width 47 height 16
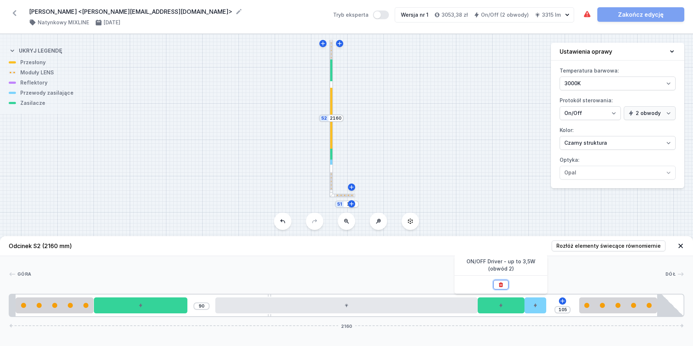
click at [501, 283] on icon at bounding box center [501, 284] width 4 height 5
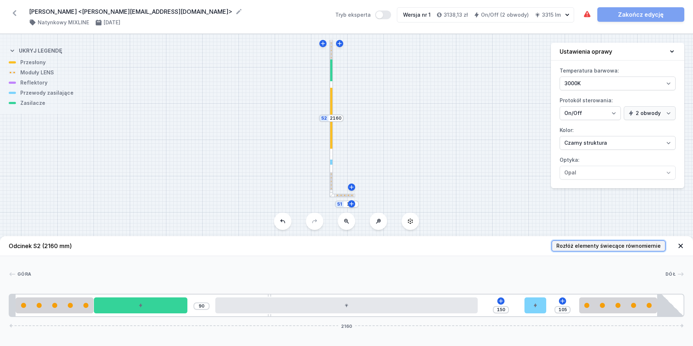
click at [585, 244] on span "Rozłóż elementy świecące równomiernie" at bounding box center [608, 245] width 104 height 7
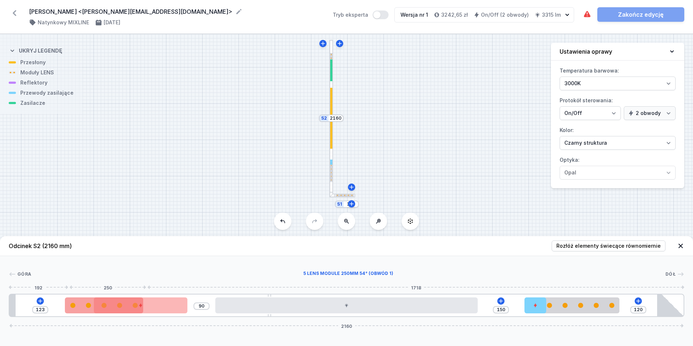
type input "108"
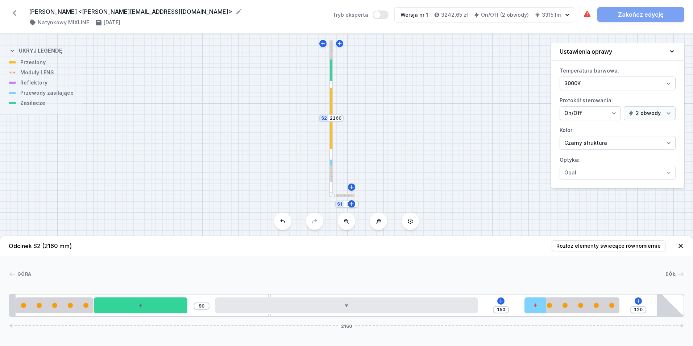
drag, startPoint x: 77, startPoint y: 309, endPoint x: 27, endPoint y: 314, distance: 50.7
click at [27, 314] on div "90 150 120 2160" at bounding box center [346, 305] width 675 height 23
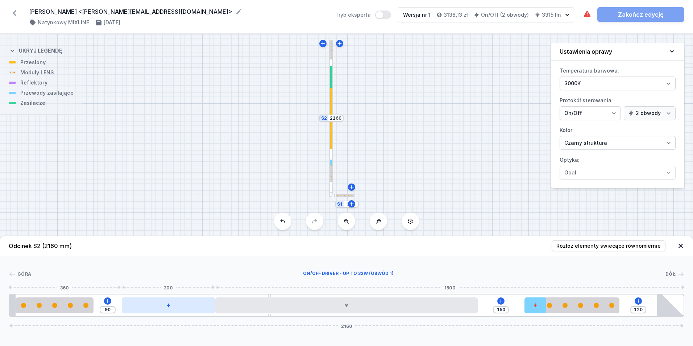
drag, startPoint x: 148, startPoint y: 307, endPoint x: 187, endPoint y: 307, distance: 38.8
click at [187, 307] on div at bounding box center [168, 305] width 93 height 16
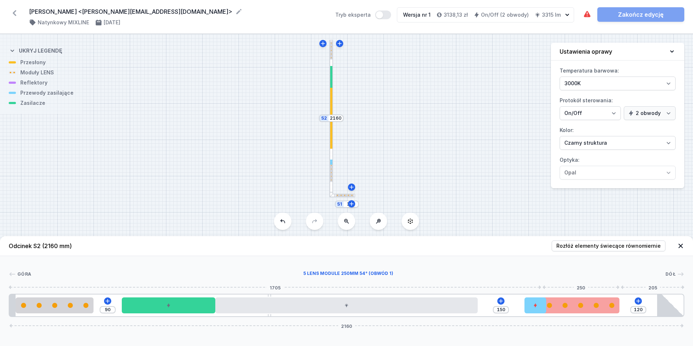
type input "105"
drag, startPoint x: 609, startPoint y: 307, endPoint x: 650, endPoint y: 306, distance: 41.0
click at [650, 306] on div at bounding box center [618, 305] width 78 height 5
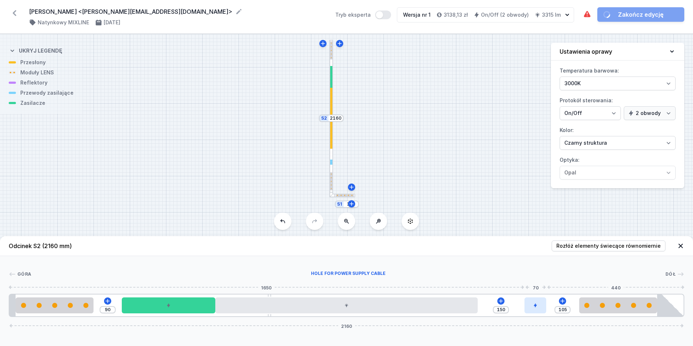
click at [539, 306] on div at bounding box center [535, 305] width 22 height 16
click at [537, 283] on icon at bounding box center [535, 285] width 6 height 6
type input "325"
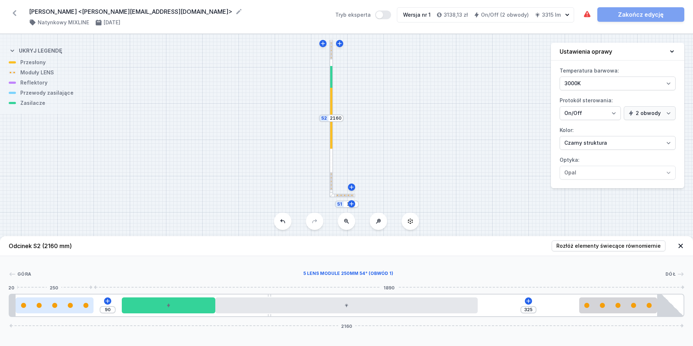
drag, startPoint x: 78, startPoint y: 310, endPoint x: 74, endPoint y: 313, distance: 4.1
click at [74, 313] on div at bounding box center [55, 305] width 78 height 16
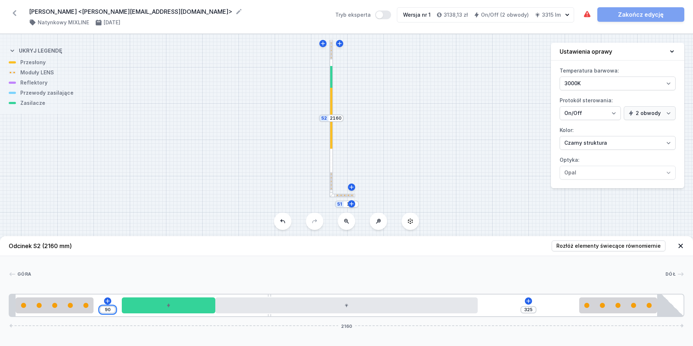
drag, startPoint x: 103, startPoint y: 309, endPoint x: 109, endPoint y: 311, distance: 6.3
click at [109, 311] on input "90" at bounding box center [108, 310] width 12 height 6
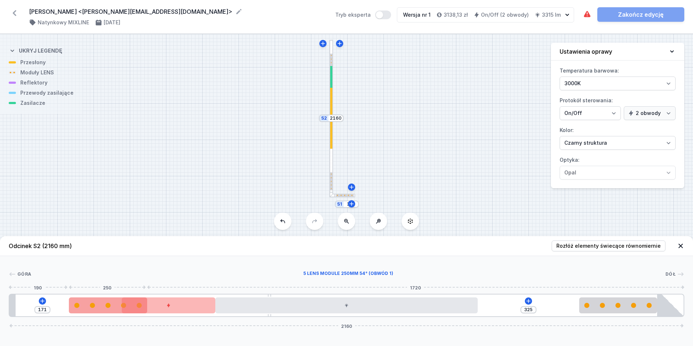
drag, startPoint x: 67, startPoint y: 311, endPoint x: 112, endPoint y: 310, distance: 44.2
click at [113, 310] on div at bounding box center [108, 305] width 78 height 16
click at [110, 309] on div at bounding box center [112, 305] width 78 height 16
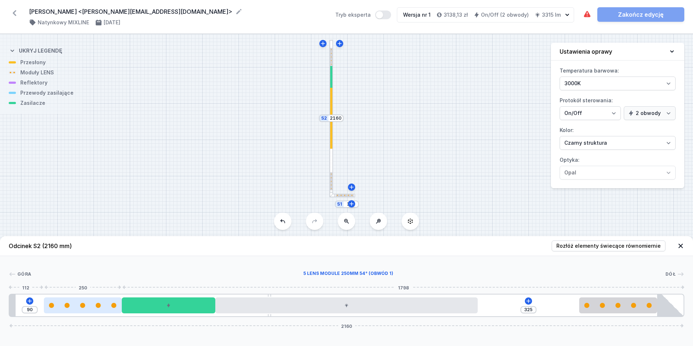
drag, startPoint x: 96, startPoint y: 309, endPoint x: 49, endPoint y: 311, distance: 46.8
click at [63, 309] on div at bounding box center [83, 305] width 78 height 16
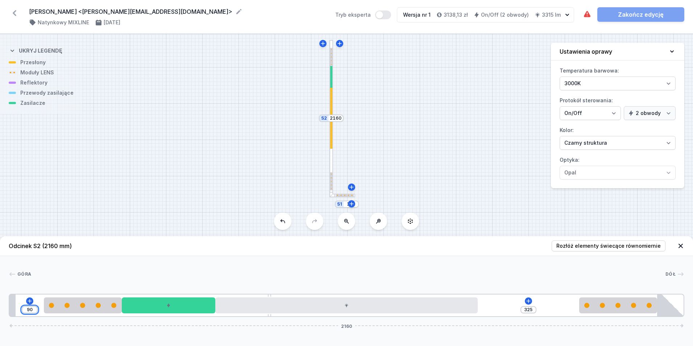
drag, startPoint x: 32, startPoint y: 310, endPoint x: 25, endPoint y: 310, distance: 6.2
click at [25, 310] on input "90" at bounding box center [30, 310] width 12 height 6
type input "75"
type input "15"
click at [28, 311] on input "75" at bounding box center [28, 310] width 12 height 6
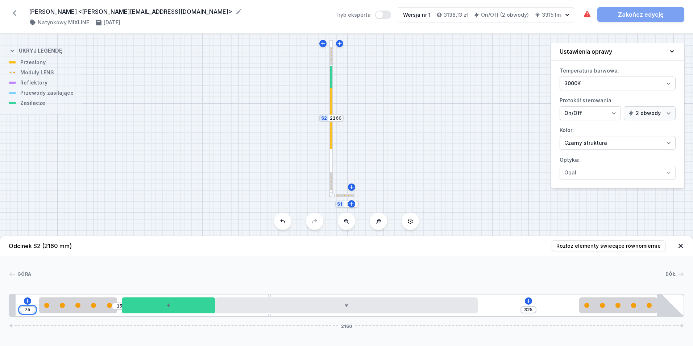
type input "65"
type input "25"
type input "65"
click at [507, 303] on div "65 25 325 2160" at bounding box center [346, 305] width 675 height 23
click at [529, 299] on icon at bounding box center [528, 301] width 6 height 6
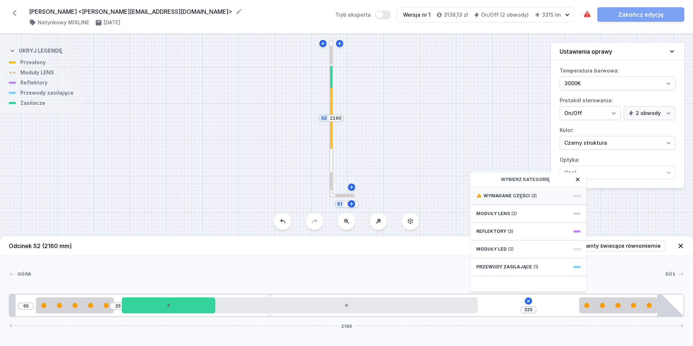
click at [544, 194] on div "Wymagane części (3)" at bounding box center [528, 196] width 116 height 18
click at [543, 194] on span "Hole for power supply cable" at bounding box center [528, 194] width 104 height 7
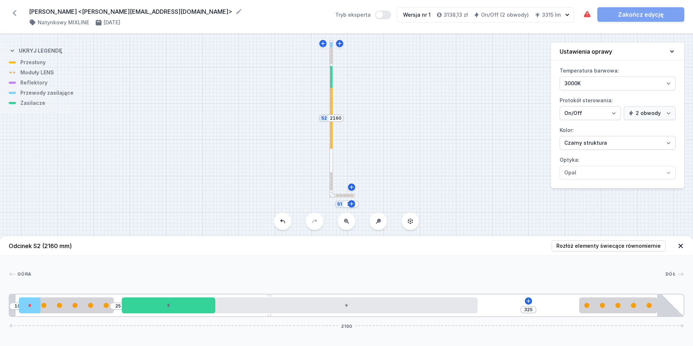
drag, startPoint x: 488, startPoint y: 309, endPoint x: 5, endPoint y: 330, distance: 483.5
click at [5, 330] on div "Odcinek S2 (2160 mm) Rozłóż elementy świecące równomiernie Góra Dół 1 2 3 1 4 1…" at bounding box center [346, 291] width 693 height 110
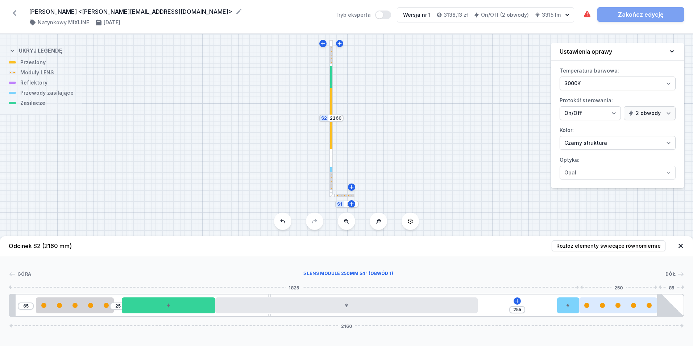
drag, startPoint x: 32, startPoint y: 309, endPoint x: 581, endPoint y: 307, distance: 548.6
click at [520, 300] on button at bounding box center [516, 300] width 7 height 7
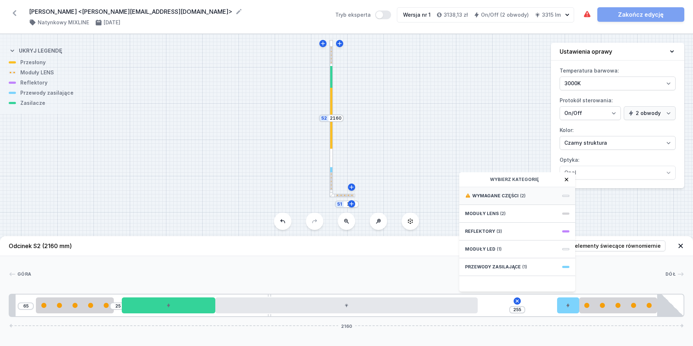
click at [529, 196] on div "Wymagane części (2)" at bounding box center [517, 196] width 116 height 18
click at [547, 221] on span "ON/OFF Driver - up to 3,5W" at bounding box center [517, 218] width 104 height 7
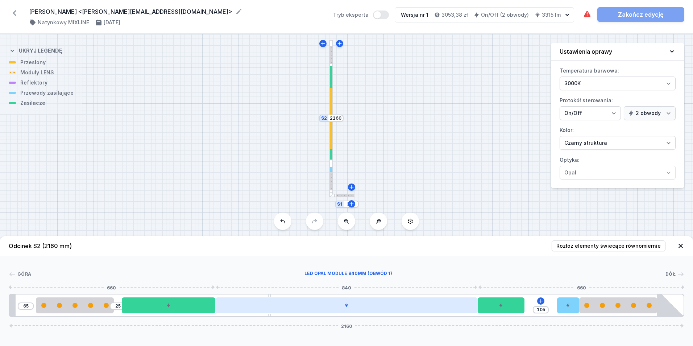
click at [411, 306] on div at bounding box center [346, 305] width 262 height 16
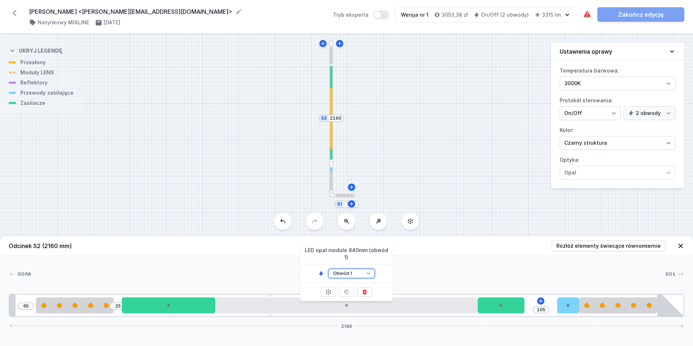
click at [365, 269] on select "Obwód 1 Obwód 2" at bounding box center [351, 273] width 46 height 9
click at [328, 269] on select "Obwód 1 Obwód 2" at bounding box center [351, 273] width 46 height 9
click at [536, 311] on div at bounding box center [524, 305] width 93 height 16
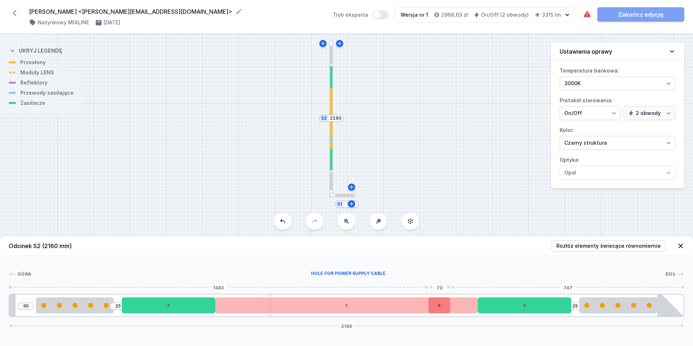
drag, startPoint x: 574, startPoint y: 309, endPoint x: 448, endPoint y: 307, distance: 126.5
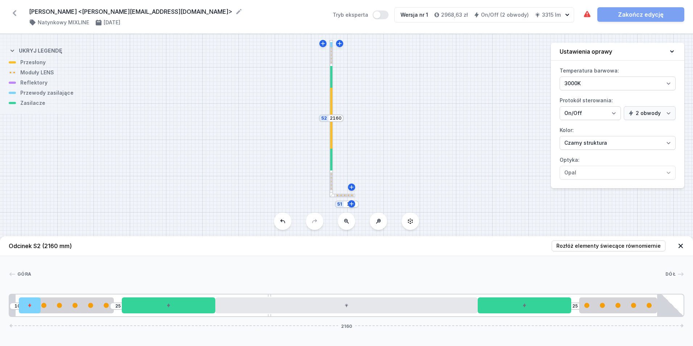
drag, startPoint x: 441, startPoint y: 307, endPoint x: -1, endPoint y: 320, distance: 442.6
drag, startPoint x: 68, startPoint y: 311, endPoint x: 75, endPoint y: 312, distance: 6.3
click at [75, 312] on div at bounding box center [80, 305] width 78 height 16
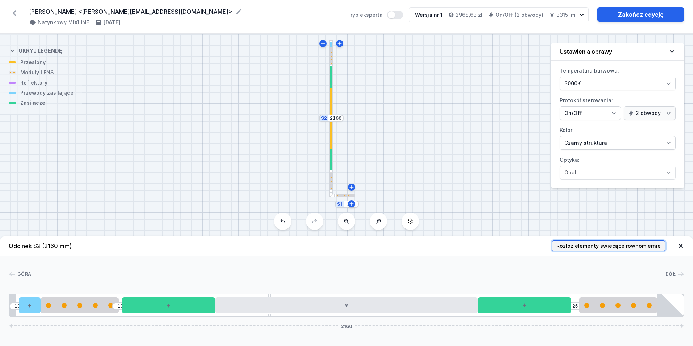
click at [625, 245] on span "Rozłóż elementy świecące równomiernie" at bounding box center [608, 245] width 104 height 7
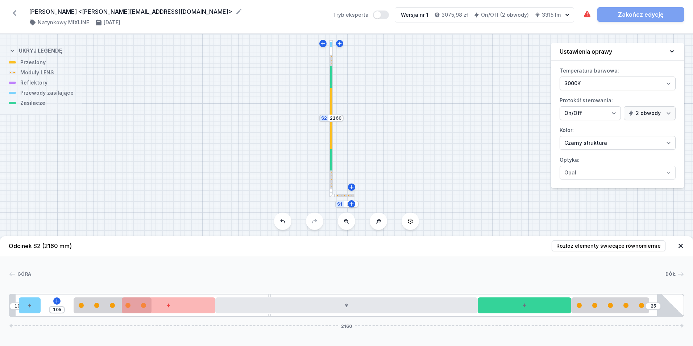
drag, startPoint x: 624, startPoint y: 305, endPoint x: 654, endPoint y: 305, distance: 29.7
click at [654, 305] on div "10 105 25 2160" at bounding box center [346, 305] width 675 height 23
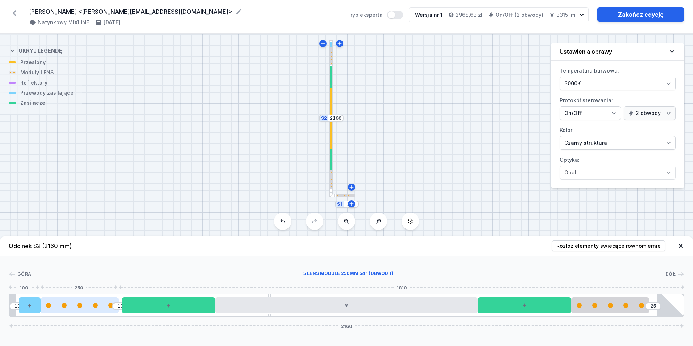
drag, startPoint x: 103, startPoint y: 313, endPoint x: 75, endPoint y: 310, distance: 27.7
click at [75, 310] on div at bounding box center [80, 305] width 78 height 16
drag, startPoint x: 100, startPoint y: 307, endPoint x: 117, endPoint y: 311, distance: 17.1
click at [117, 311] on div at bounding box center [83, 305] width 78 height 16
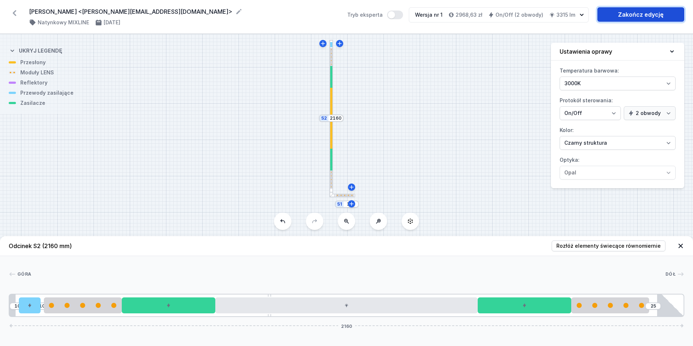
click at [623, 15] on link "Zakończ edycję" at bounding box center [640, 14] width 87 height 14
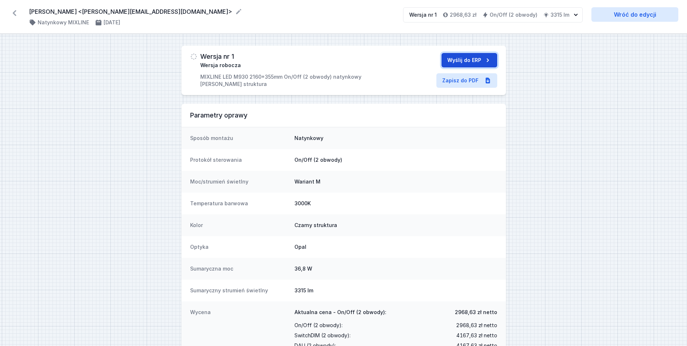
click at [464, 55] on button "Wyślij do ERP" at bounding box center [470, 60] width 56 height 14
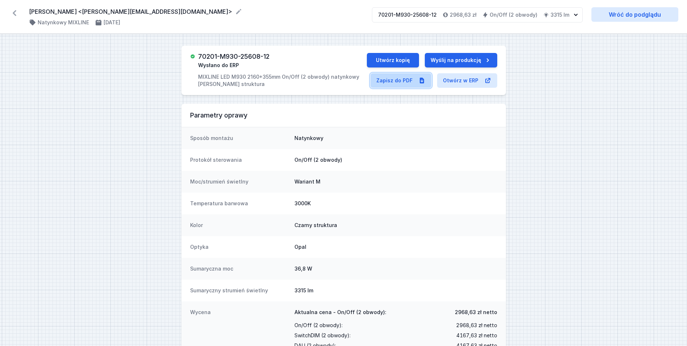
click at [397, 83] on link "Zapisz do PDF" at bounding box center [401, 80] width 61 height 14
click at [270, 54] on div "70201-M930-25608-12 Wysłano do ERP MIXLINE LED M930 2160+355mm On/Off (2 obwody…" at bounding box center [344, 70] width 325 height 49
drag, startPoint x: 274, startPoint y: 56, endPoint x: 198, endPoint y: 56, distance: 75.7
click at [198, 56] on div "70201-M930-25608-12 Wysłano do ERP MIXLINE LED M930 2160+355mm On/Off (2 obwody…" at bounding box center [278, 70] width 177 height 35
copy h3 "70201-M930-25608-12"
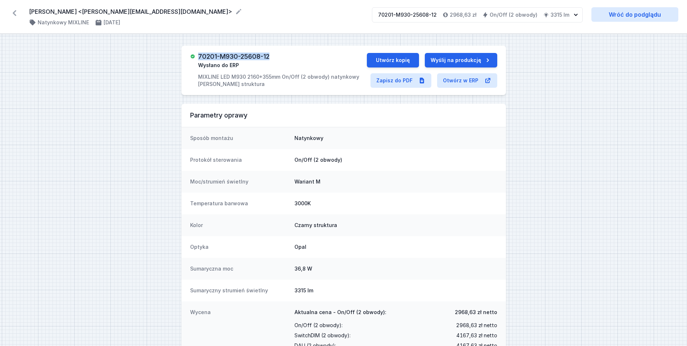
click at [276, 53] on div "70201-M930-25608-12 Wysłano do ERP MIXLINE LED M930 2160+355mm On/Off (2 obwody…" at bounding box center [344, 70] width 325 height 49
